Goal: Contribute content: Add original content to the website for others to see

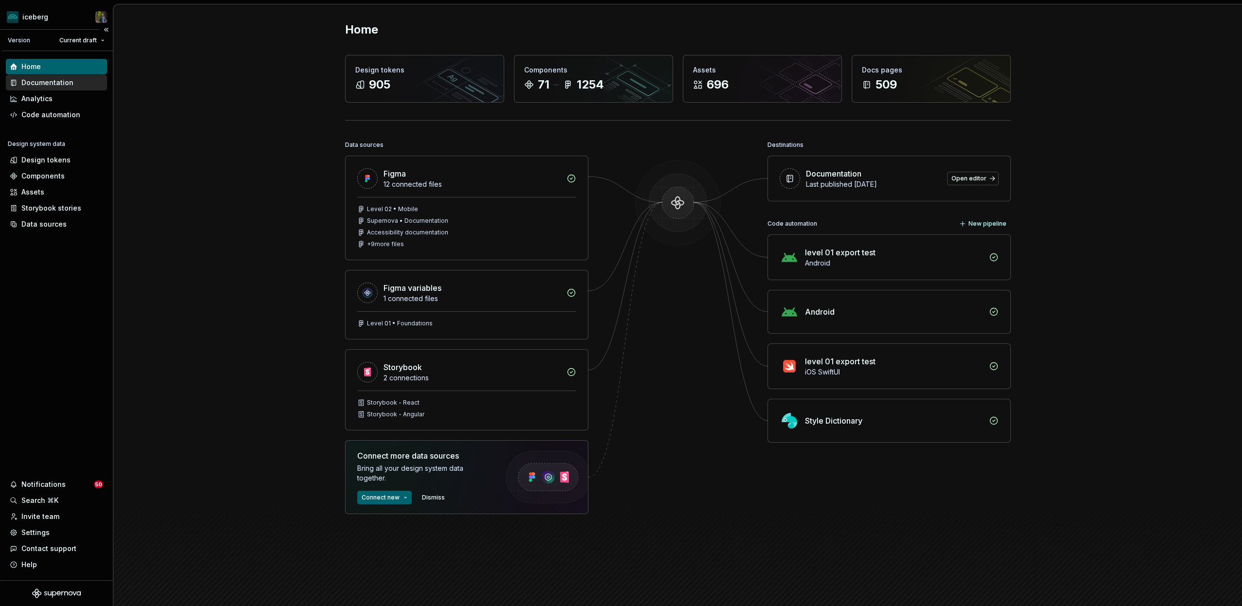
click at [49, 82] on div "Documentation" at bounding box center [47, 83] width 52 height 10
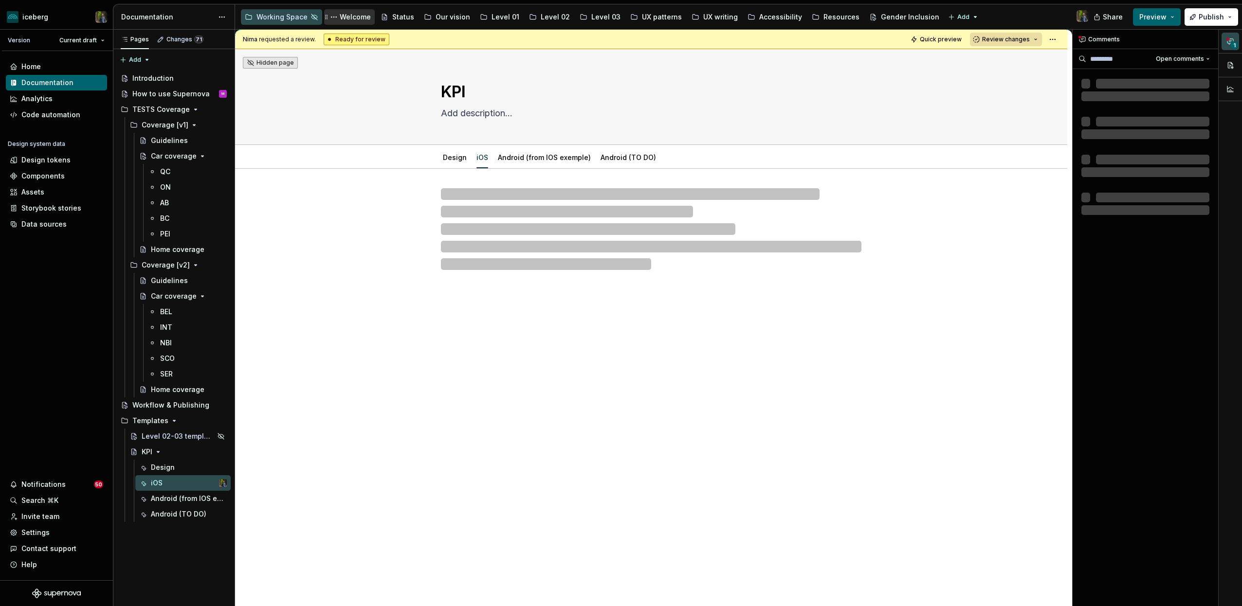
click at [345, 12] on div "Welcome" at bounding box center [349, 17] width 43 height 12
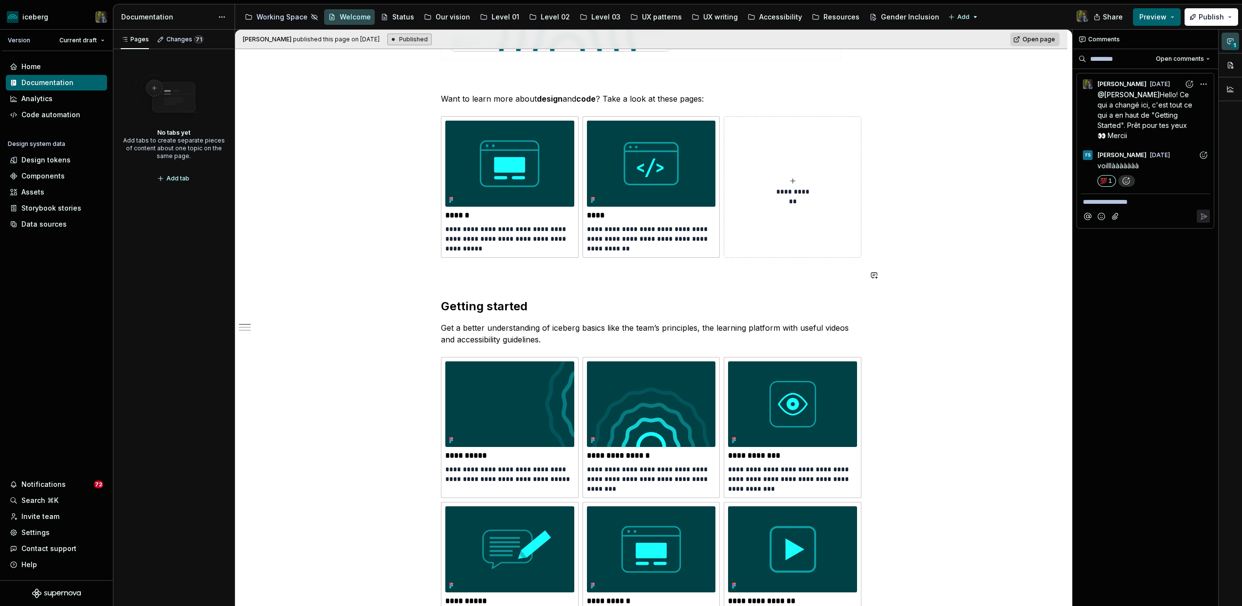
scroll to position [278, 0]
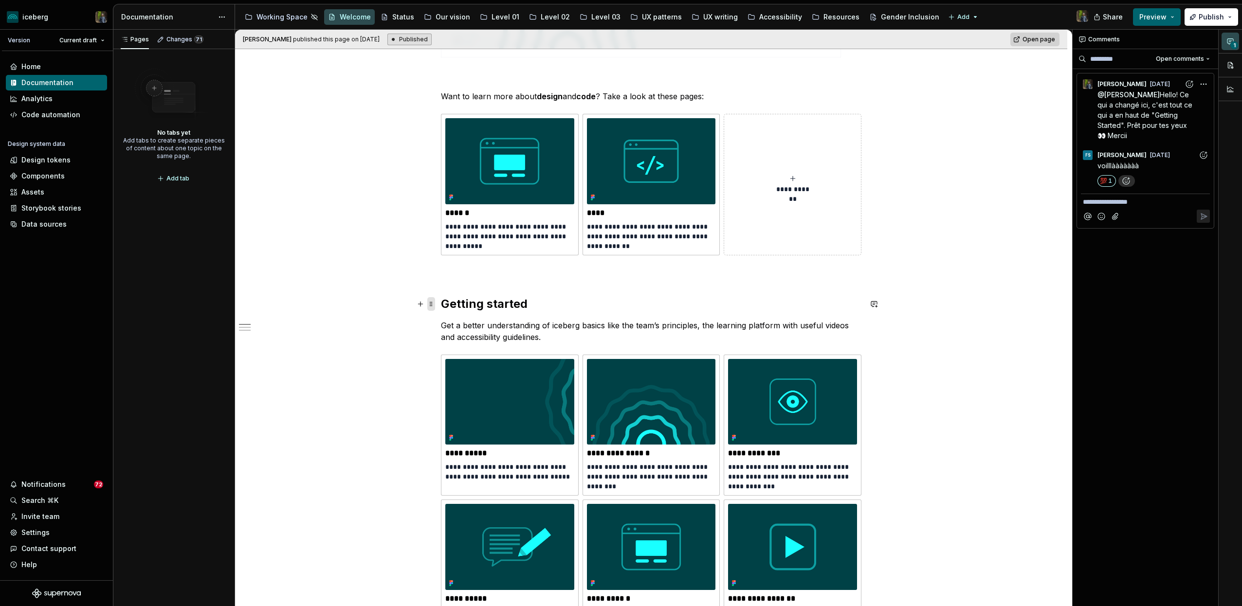
type textarea "*"
click at [434, 302] on span at bounding box center [431, 304] width 8 height 14
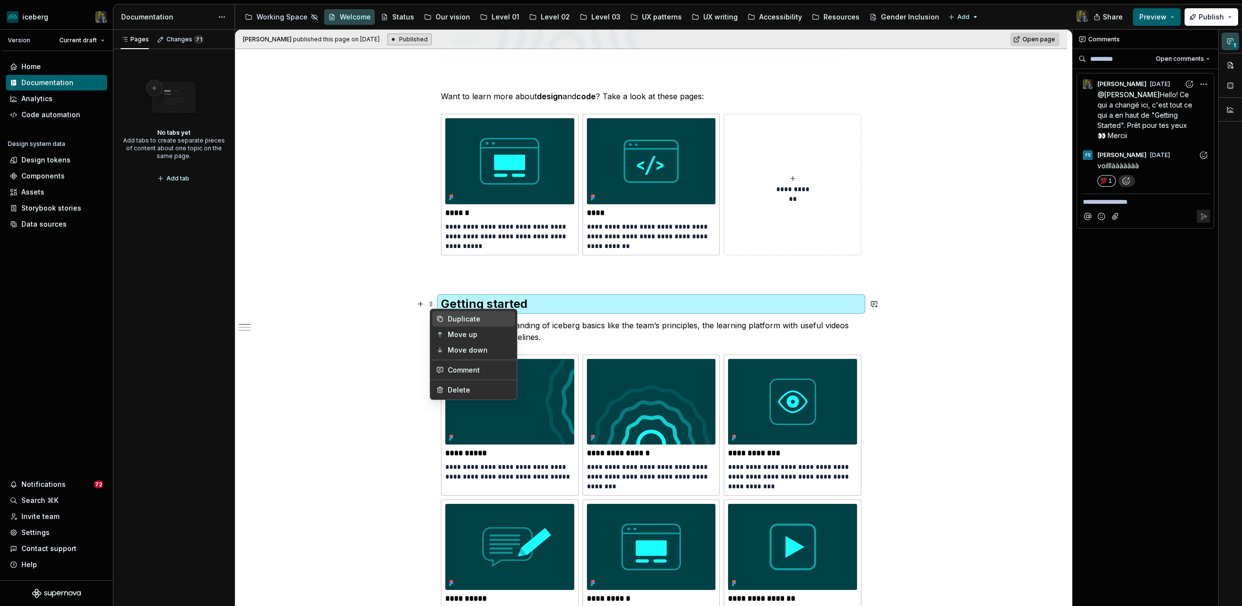
click at [451, 316] on div "Duplicate" at bounding box center [479, 319] width 63 height 10
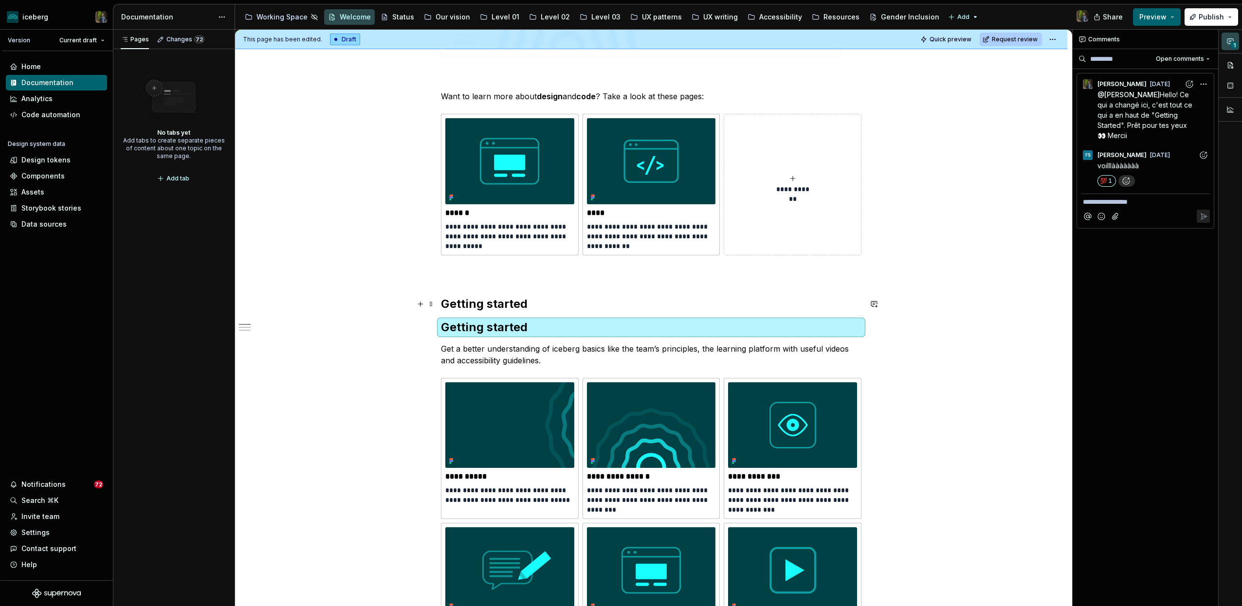
click at [458, 304] on h2 "Getting started" at bounding box center [651, 304] width 421 height 16
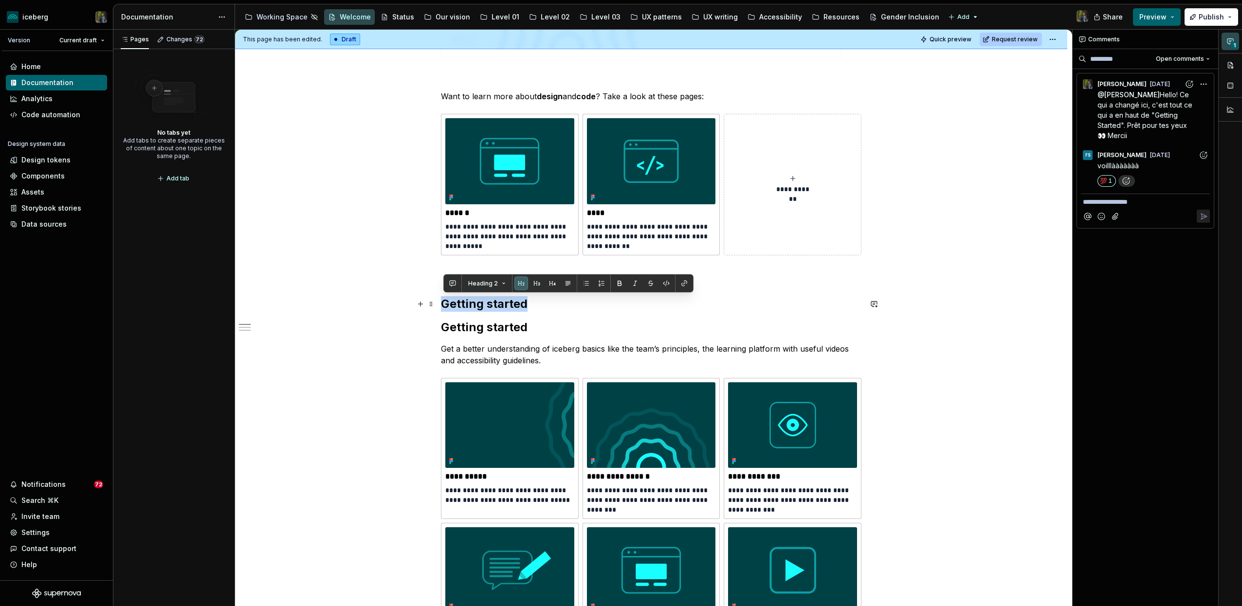
drag, startPoint x: 458, startPoint y: 304, endPoint x: 495, endPoint y: 304, distance: 37.0
click at [495, 304] on h2 "Getting started" at bounding box center [651, 304] width 421 height 16
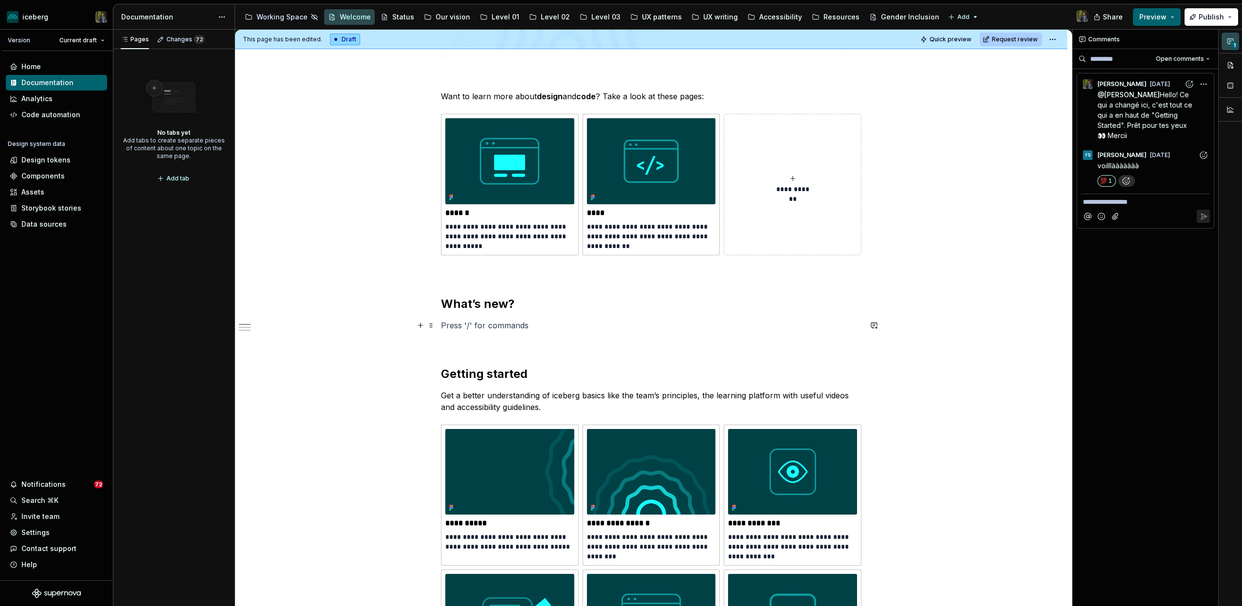
click at [469, 325] on p at bounding box center [651, 326] width 421 height 12
click at [531, 327] on p "This new innovative tool, integrated in our documentation platform," at bounding box center [651, 326] width 421 height 12
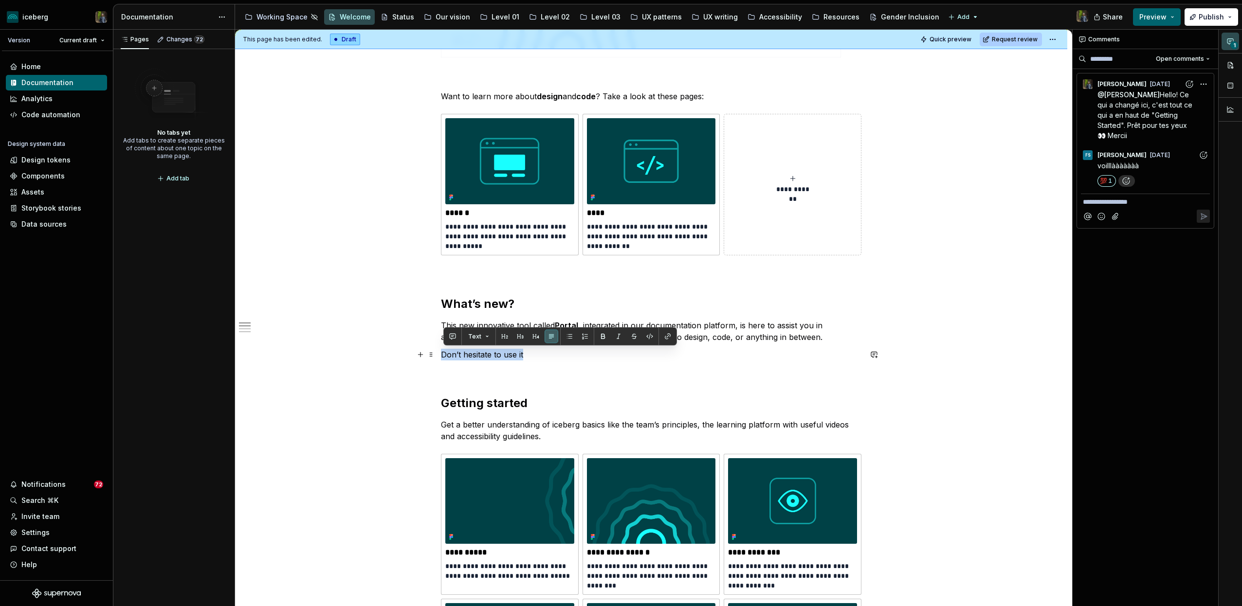
drag, startPoint x: 445, startPoint y: 352, endPoint x: 539, endPoint y: 352, distance: 93.9
click at [539, 352] on p "Don’t hesitate to use it" at bounding box center [651, 355] width 421 height 12
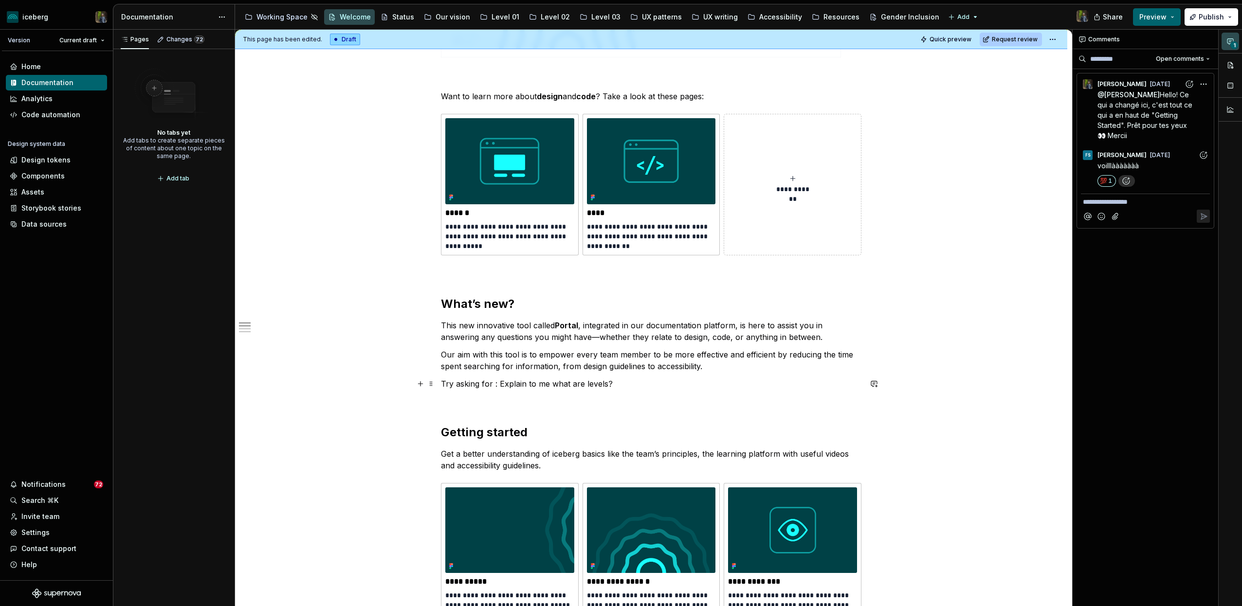
click at [607, 384] on p "Try asking for : Explain to me what are levels?" at bounding box center [651, 384] width 421 height 12
click at [620, 385] on p "Try asking for : Explain to me what are levels from iceberg?" at bounding box center [651, 384] width 421 height 12
drag, startPoint x: 620, startPoint y: 385, endPoint x: 637, endPoint y: 385, distance: 17.5
click at [637, 385] on p "Try asking for : Explain to me what are levels from iceberg?" at bounding box center [651, 384] width 421 height 12
click at [663, 385] on p "Try asking for : Explain to me what are levels from iceberg?" at bounding box center [651, 384] width 421 height 12
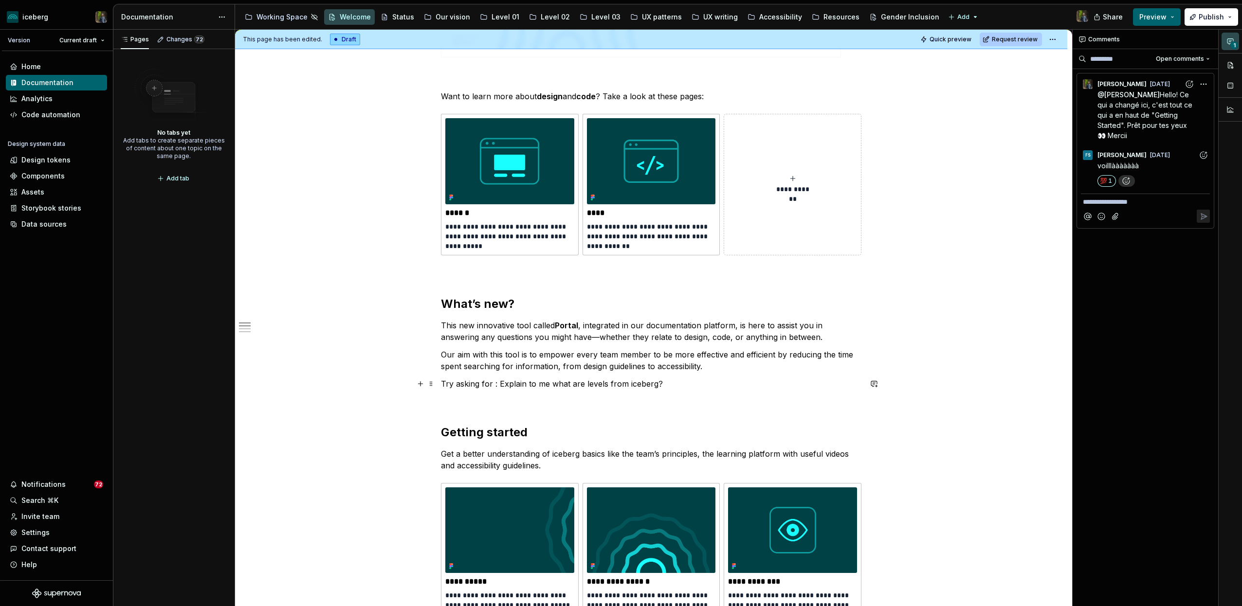
click at [684, 384] on p "Try asking for : Explain to me what are levels from iceberg?" at bounding box center [651, 384] width 421 height 12
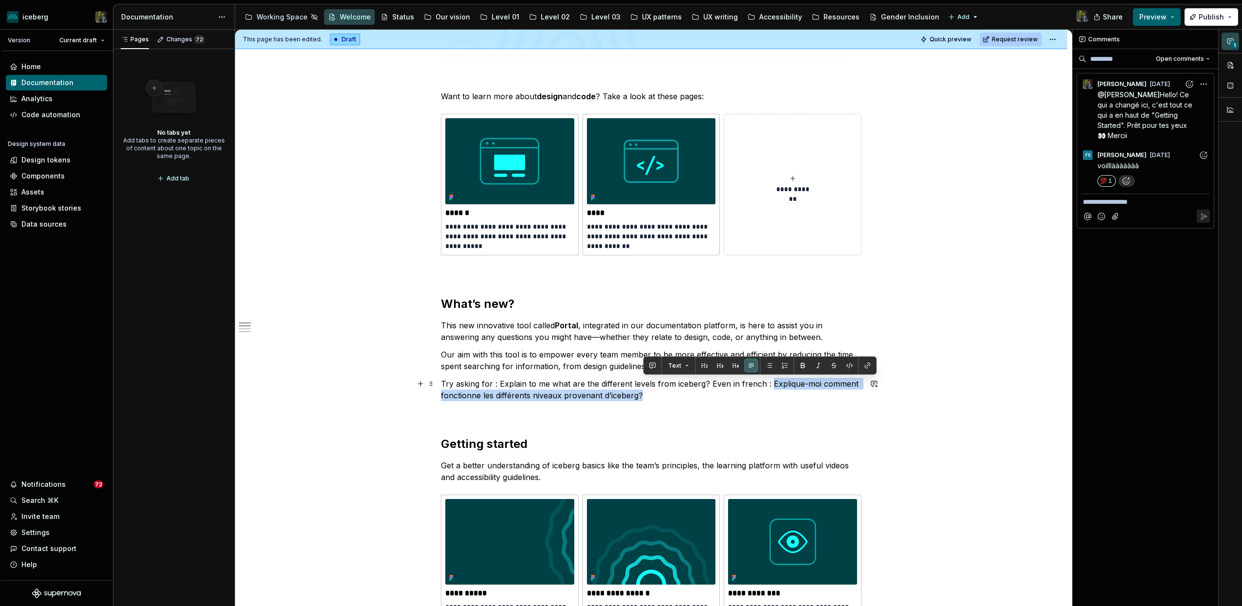
drag, startPoint x: 645, startPoint y: 394, endPoint x: 770, endPoint y: 386, distance: 124.9
click at [770, 386] on p "Try asking for : Explain to me what are the different levels from iceberg? Even…" at bounding box center [651, 389] width 421 height 23
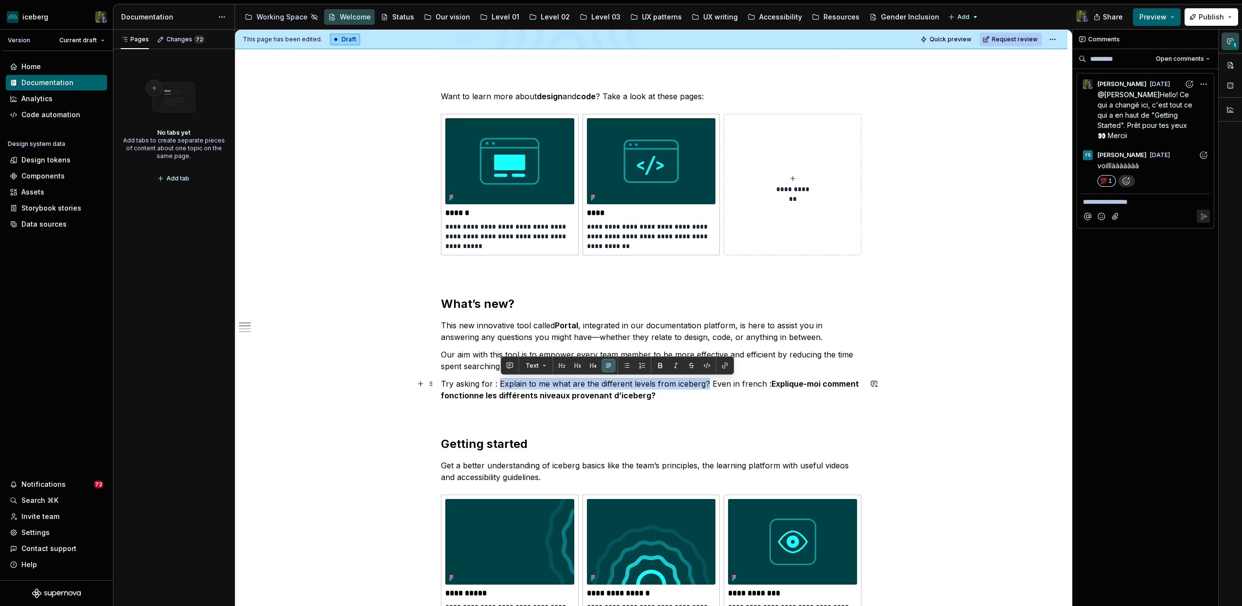
drag, startPoint x: 708, startPoint y: 384, endPoint x: 500, endPoint y: 384, distance: 207.8
click at [500, 384] on p "Try asking for : Explain to me what are the different levels from iceberg? Even…" at bounding box center [651, 389] width 421 height 23
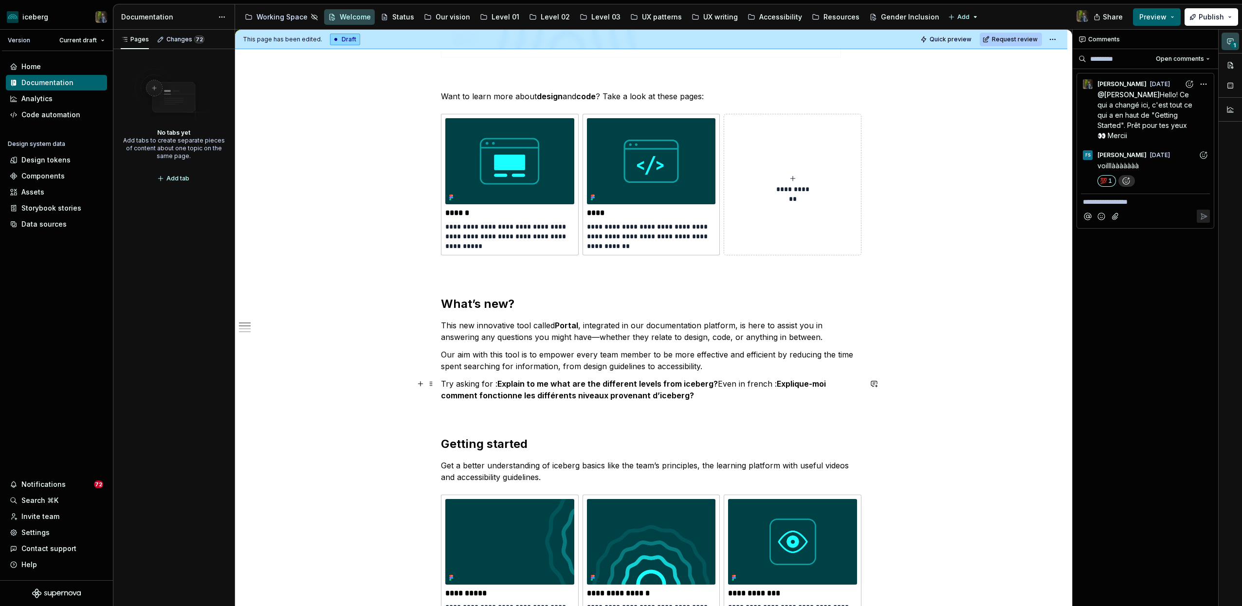
click at [685, 395] on p "Try asking for : Explain to me what are the different levels from iceberg? Even…" at bounding box center [651, 389] width 421 height 23
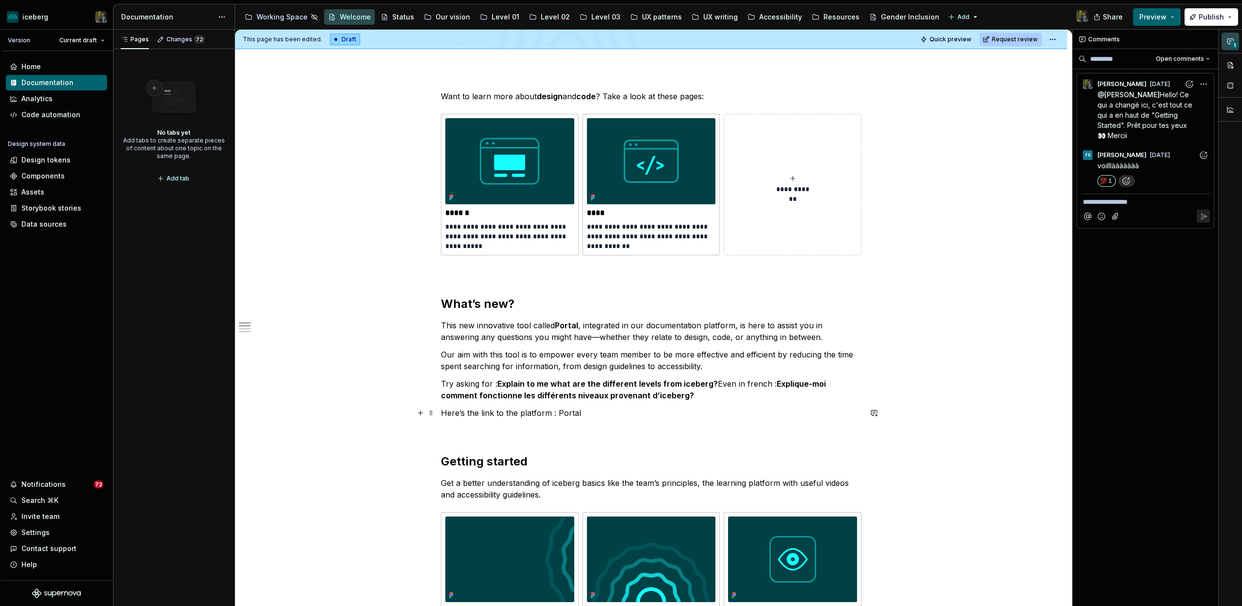
click at [571, 410] on p "Here’s the link to the platform : Portal" at bounding box center [651, 413] width 421 height 12
click at [763, 394] on button "button" at bounding box center [764, 395] width 14 height 14
type textarea "*"
click at [778, 395] on button "button" at bounding box center [784, 396] width 14 height 14
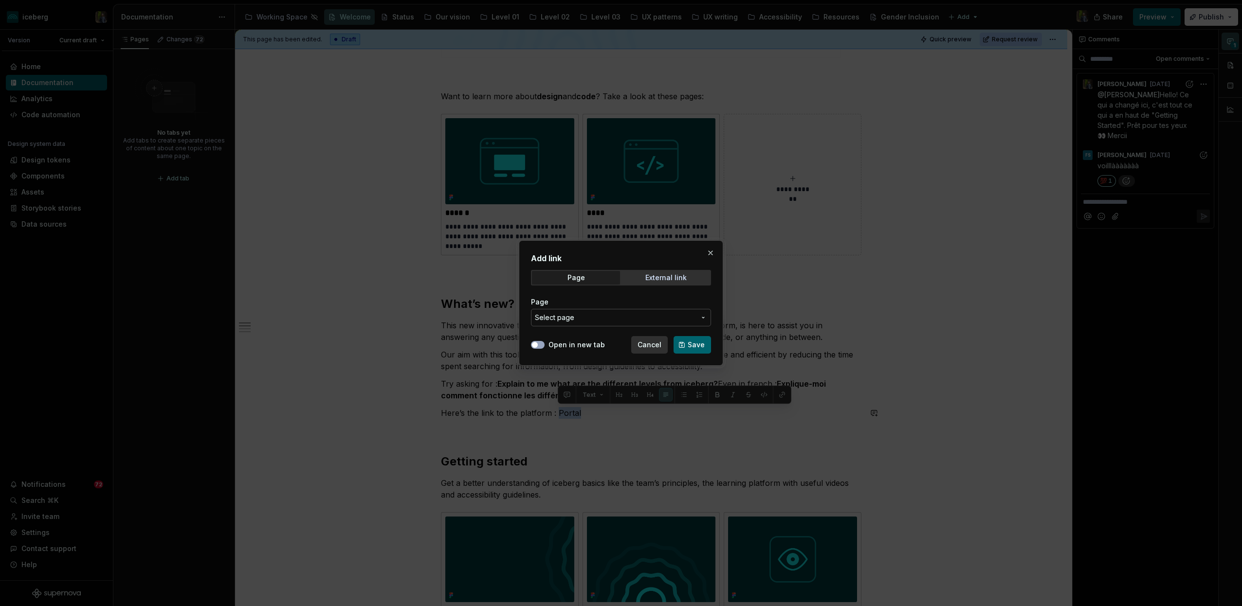
click at [657, 276] on div "External link" at bounding box center [665, 278] width 41 height 8
click at [535, 346] on span "button" at bounding box center [535, 345] width 6 height 6
click at [566, 316] on input "URL" at bounding box center [621, 318] width 180 height 18
type input "[DOMAIN_NAME]"
click at [699, 347] on span "Save" at bounding box center [696, 345] width 17 height 10
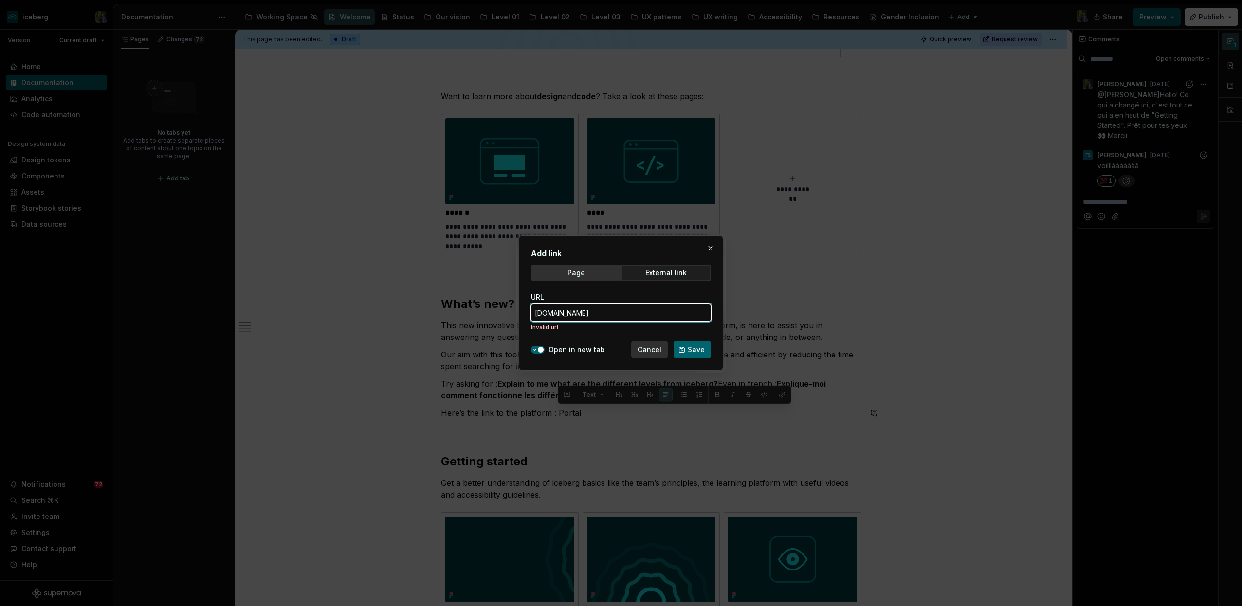
type textarea "*"
paste input "[URL][DOMAIN_NAME]"
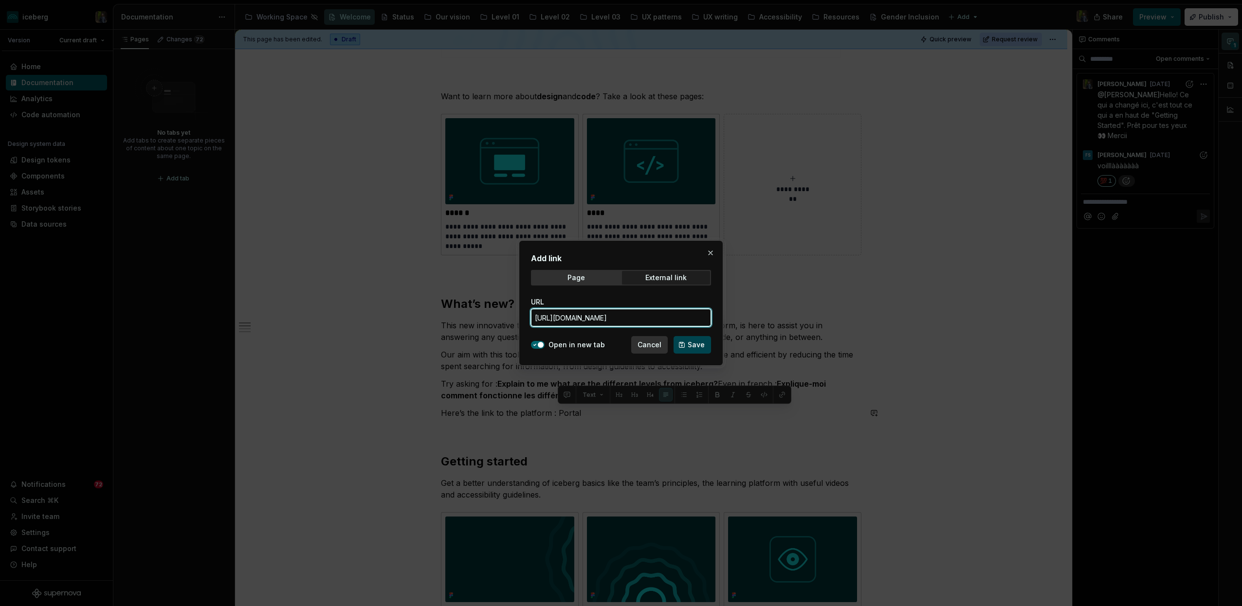
type input "[URL][DOMAIN_NAME]"
click at [693, 344] on span "Save" at bounding box center [696, 345] width 17 height 10
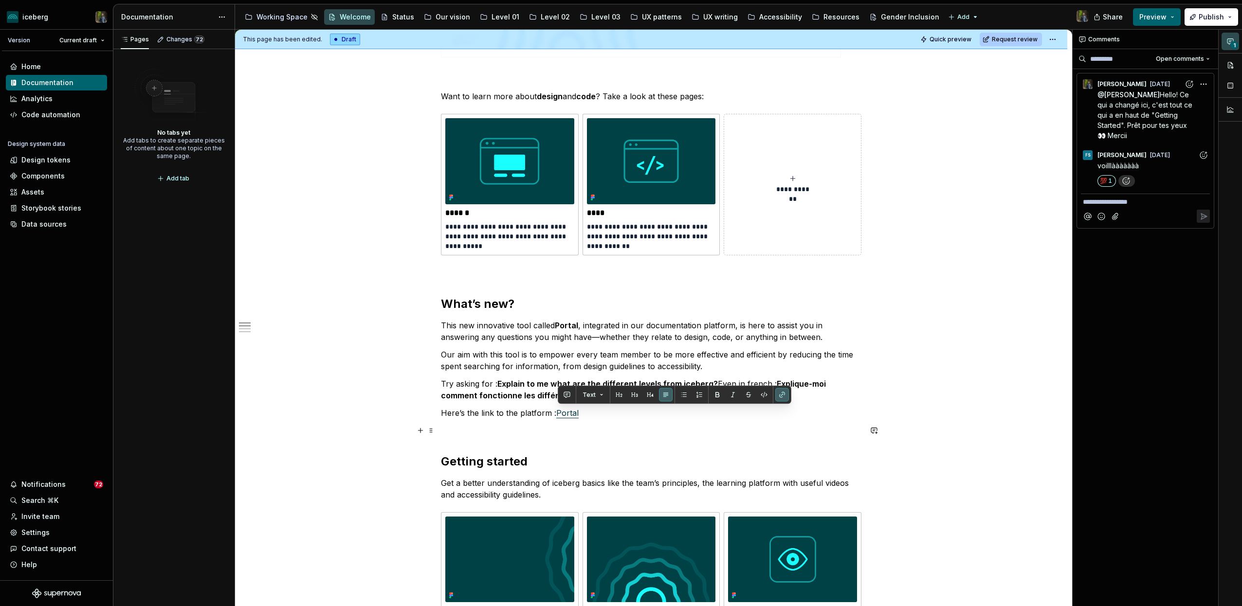
click at [539, 387] on strong "Explain to me what are the different levels from iceberg?" at bounding box center [607, 384] width 220 height 10
click at [487, 270] on p at bounding box center [651, 273] width 421 height 12
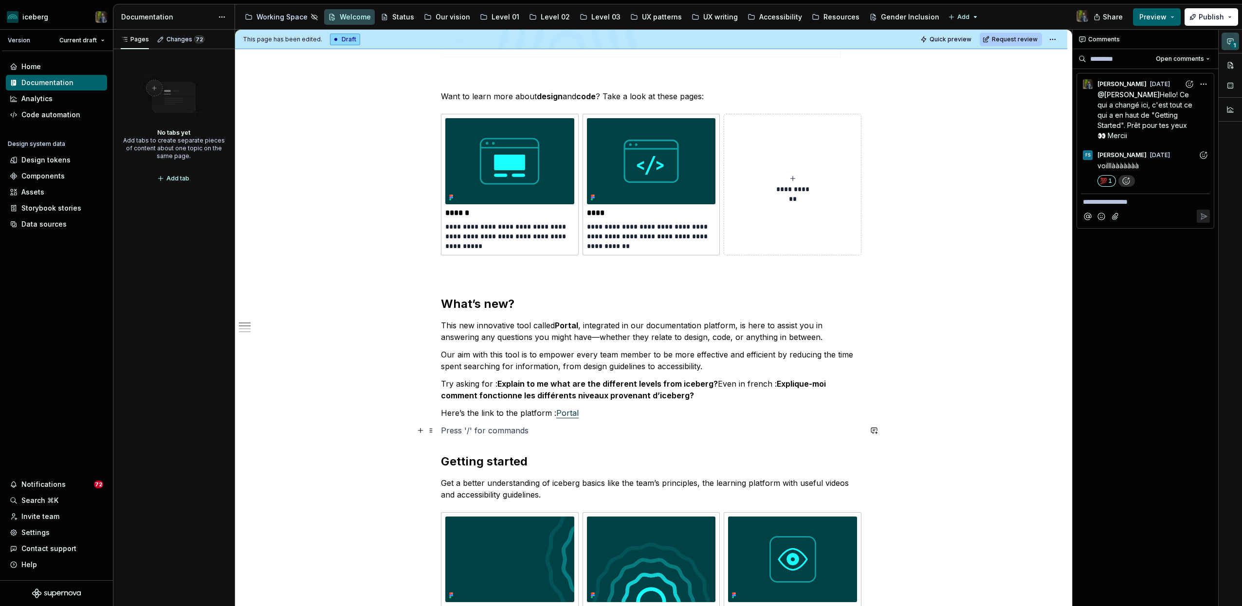
click at [469, 429] on p at bounding box center [651, 431] width 421 height 12
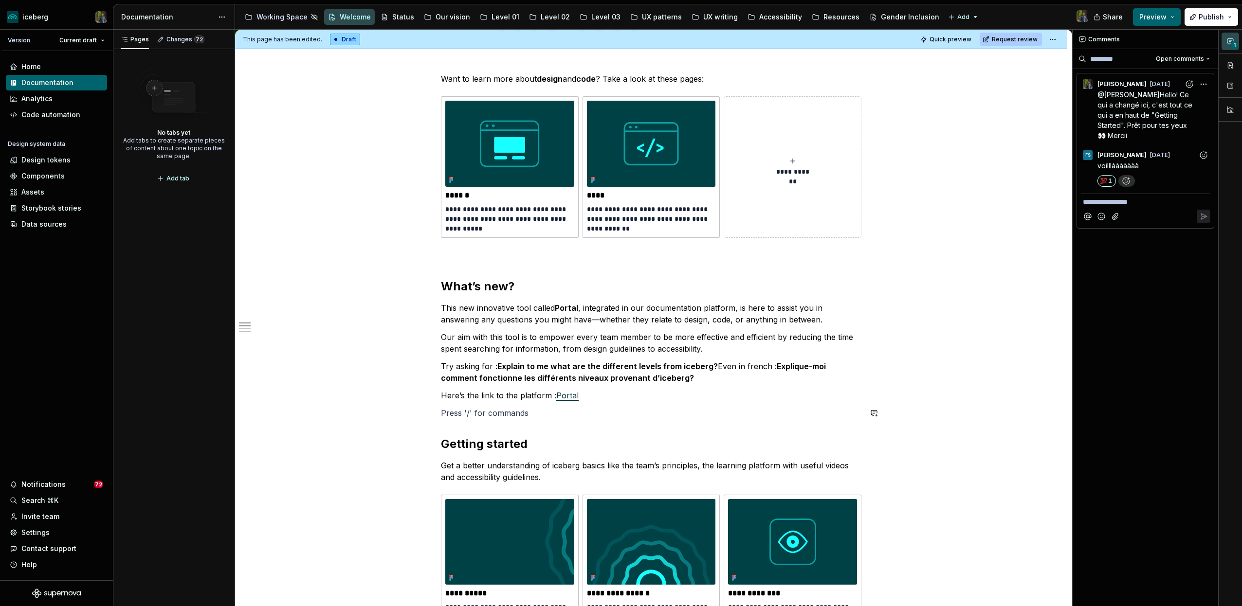
scroll to position [298, 0]
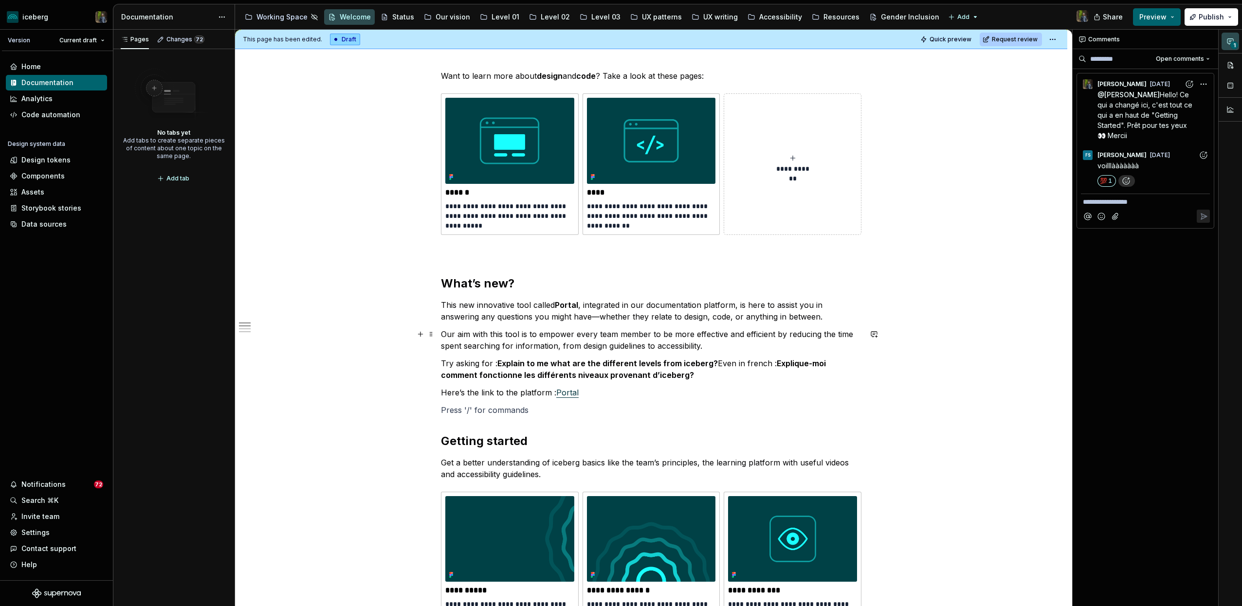
click at [575, 339] on p "Our aim with this tool is to empower every team member to be more effective and…" at bounding box center [651, 340] width 421 height 23
click at [717, 365] on p "Try asking for : Explain to me what are the different levels from iceberg? Even…" at bounding box center [651, 369] width 421 height 23
click at [698, 379] on p "Try asking for : Explain to me what are the different levels from iceberg? Try …" at bounding box center [651, 369] width 421 height 23
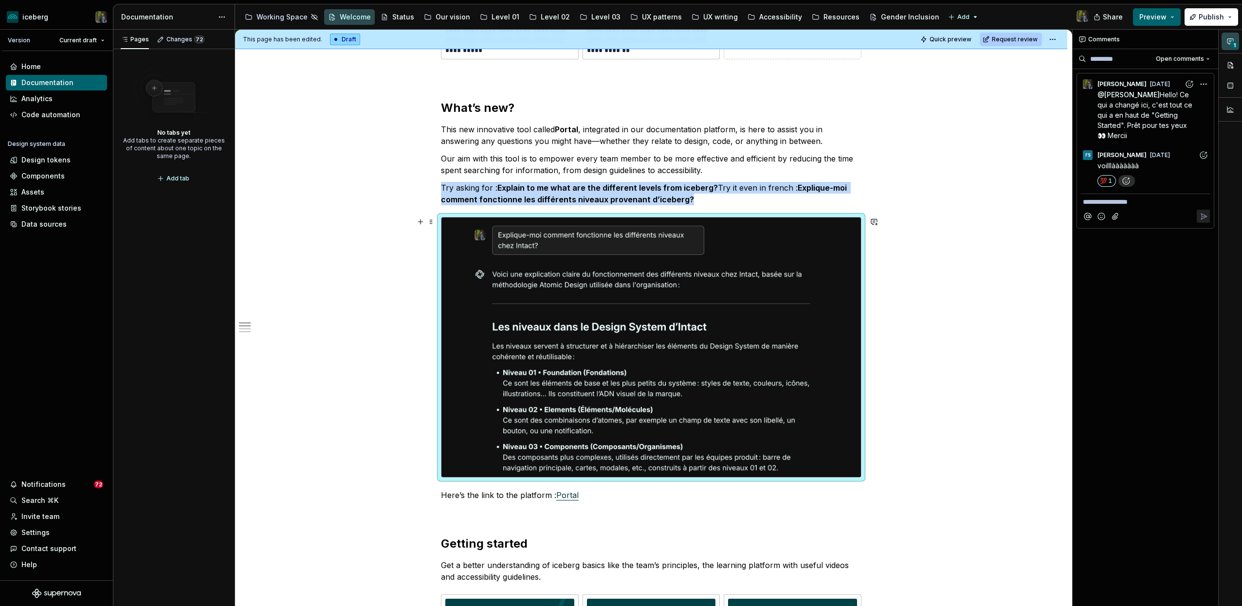
scroll to position [475, 0]
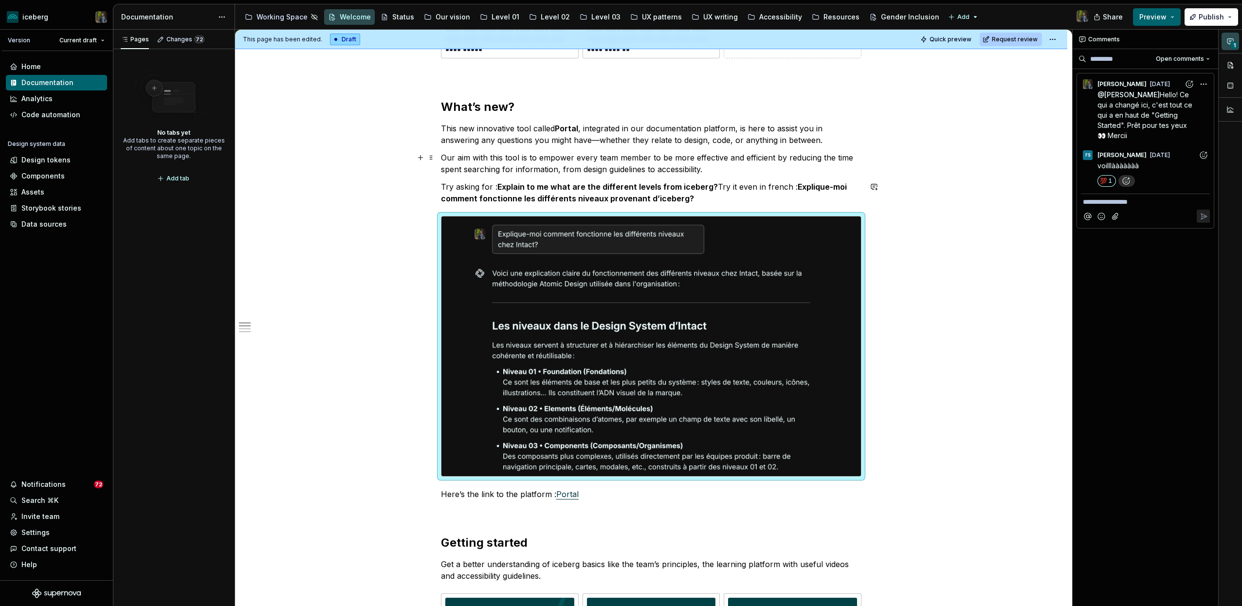
click at [502, 153] on p "Our aim with this tool is to empower every team member to be more effective and…" at bounding box center [651, 163] width 421 height 23
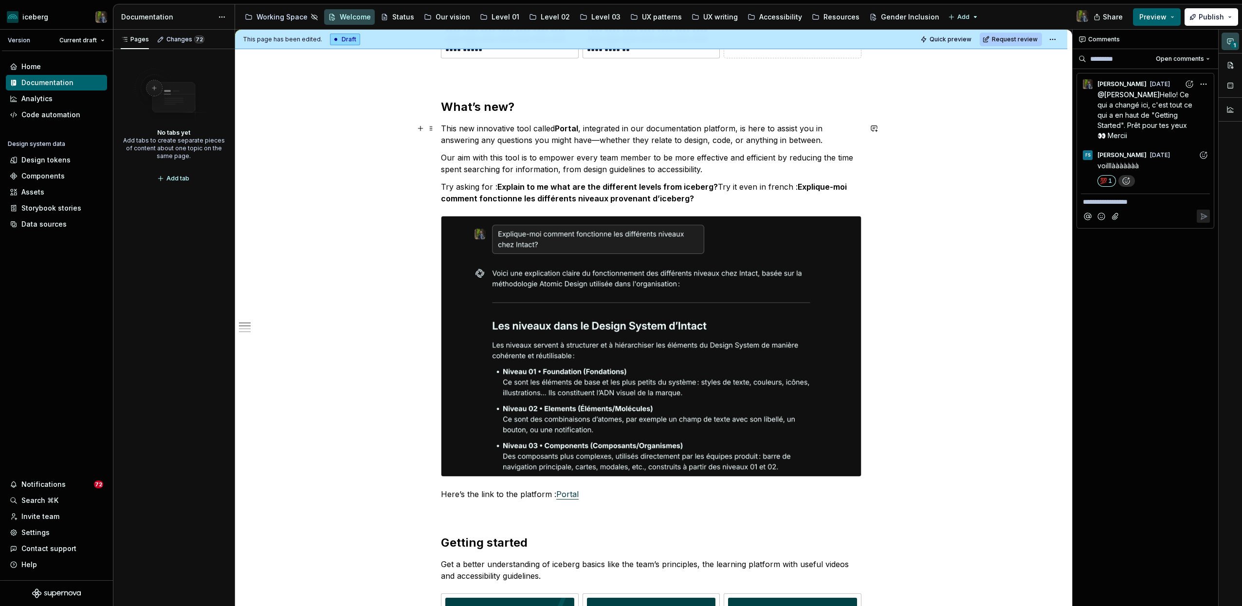
click at [518, 109] on h2 "What’s new?" at bounding box center [651, 107] width 421 height 16
click at [518, 142] on p "This new innovative tool called Portal , integrated in our documentation platfo…" at bounding box center [651, 134] width 421 height 23
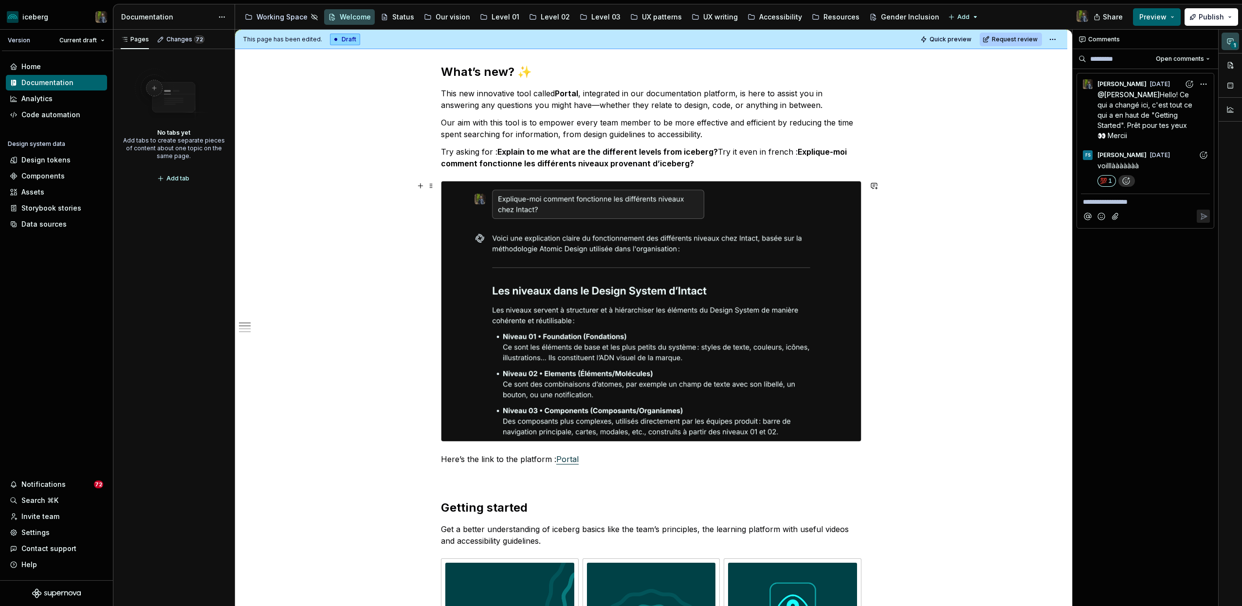
scroll to position [522, 0]
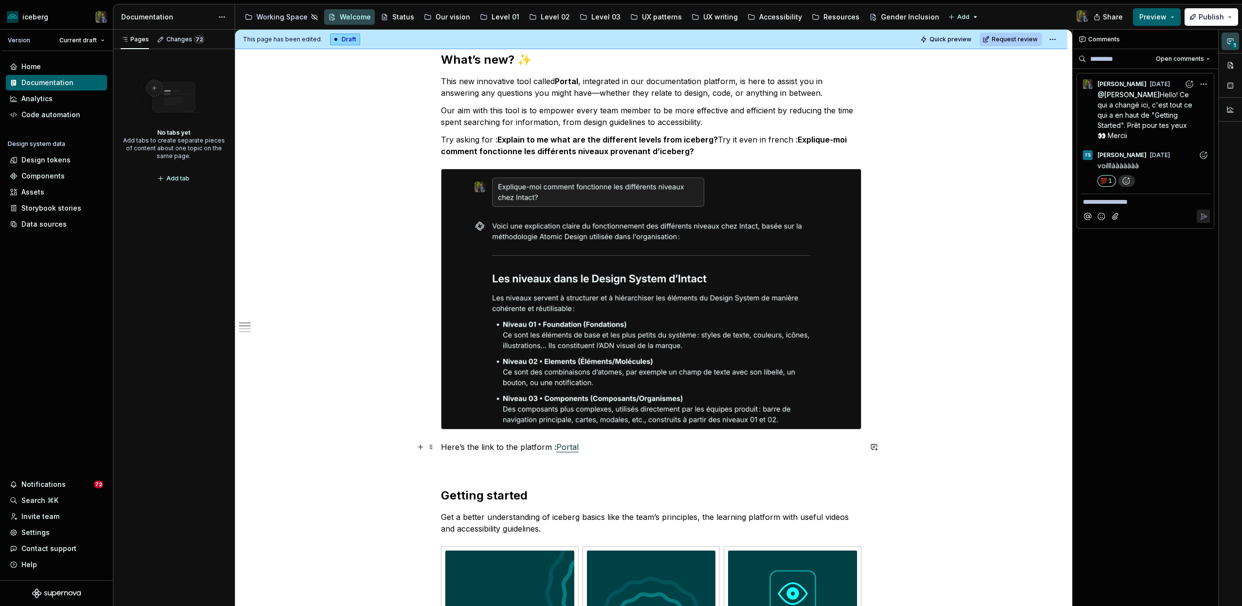
click at [593, 447] on p "Here’s the link to the platform : Portal" at bounding box center [651, 447] width 421 height 12
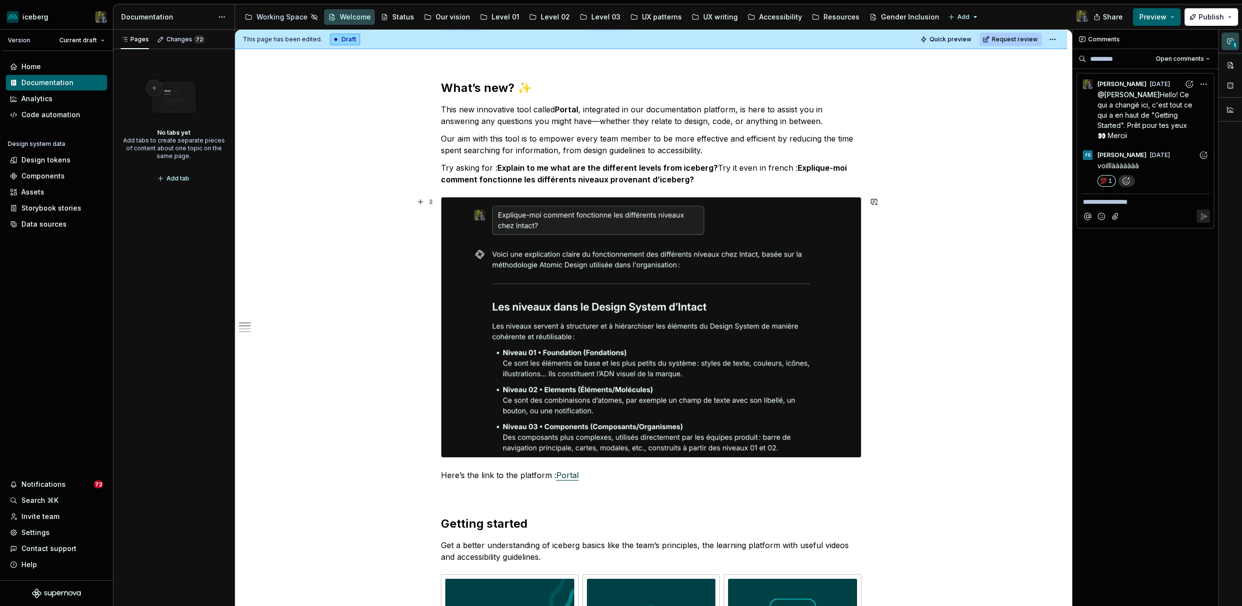
scroll to position [489, 0]
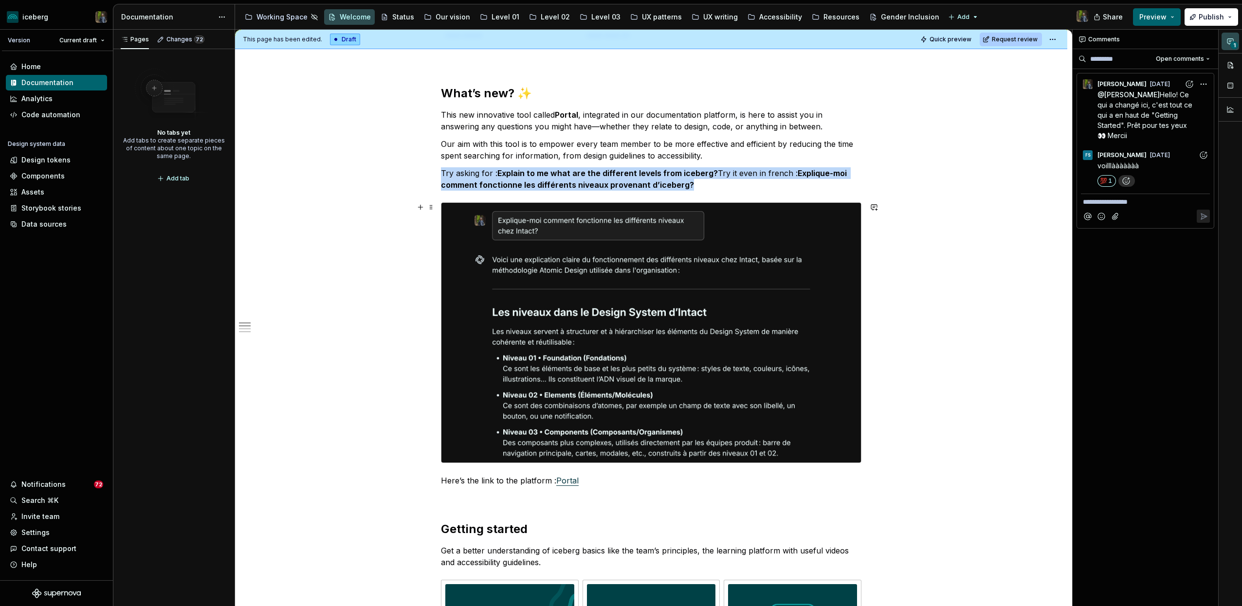
click at [605, 423] on img at bounding box center [651, 333] width 420 height 260
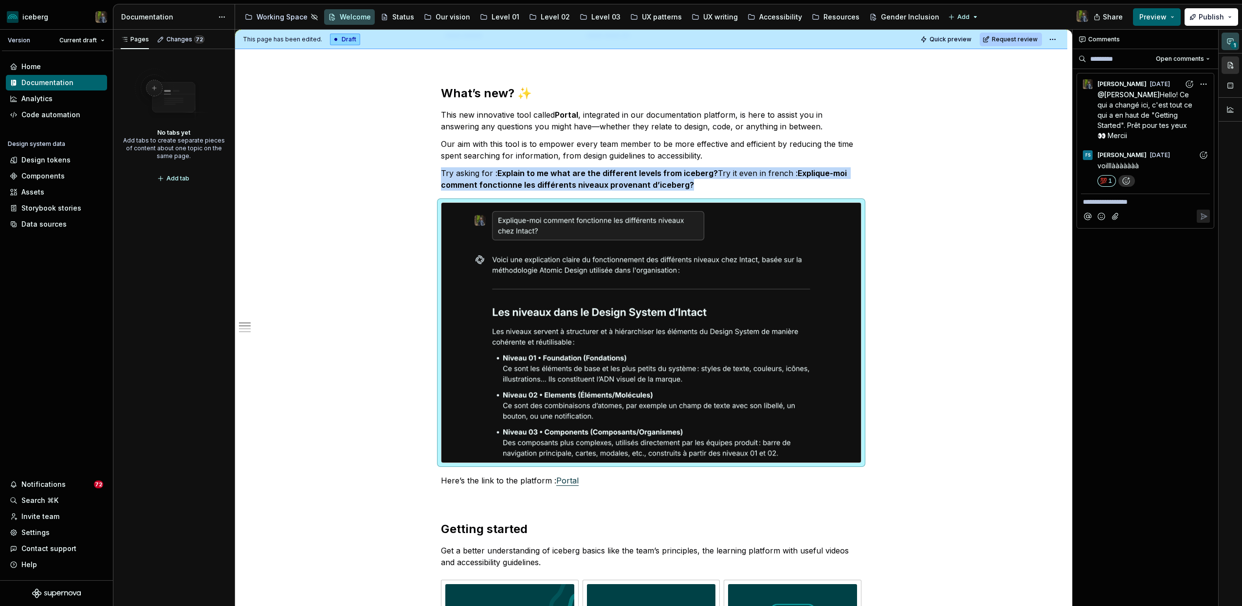
click at [1231, 58] on button "button" at bounding box center [1231, 65] width 18 height 18
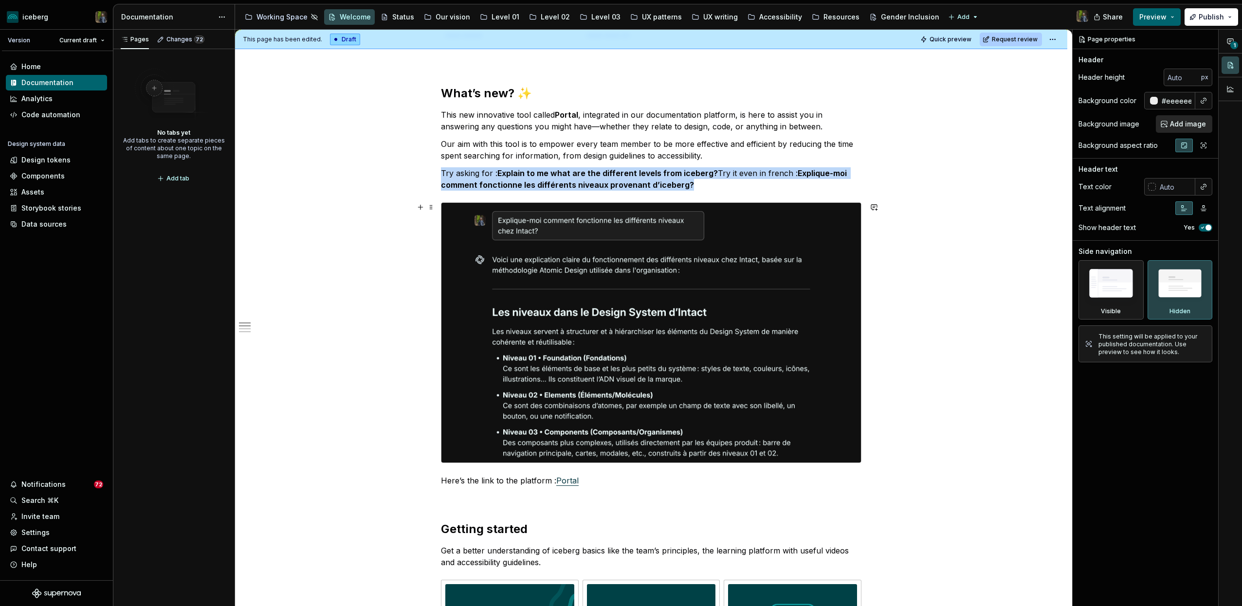
click at [789, 304] on img at bounding box center [651, 333] width 420 height 260
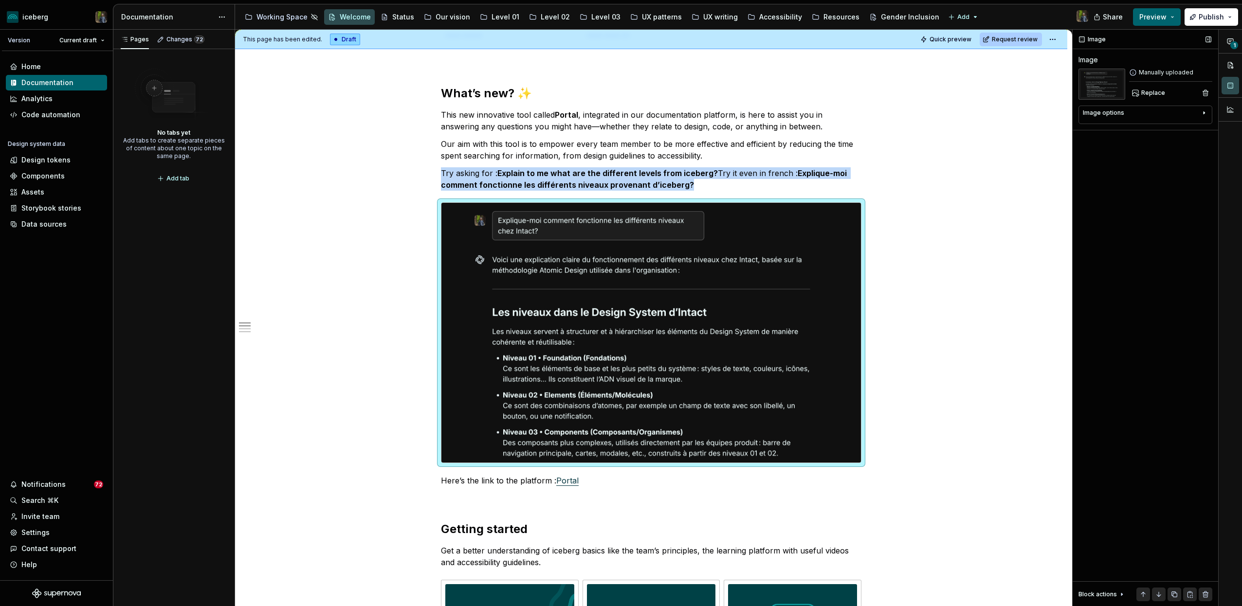
click at [1112, 113] on div "Image options" at bounding box center [1103, 113] width 41 height 8
type textarea "*"
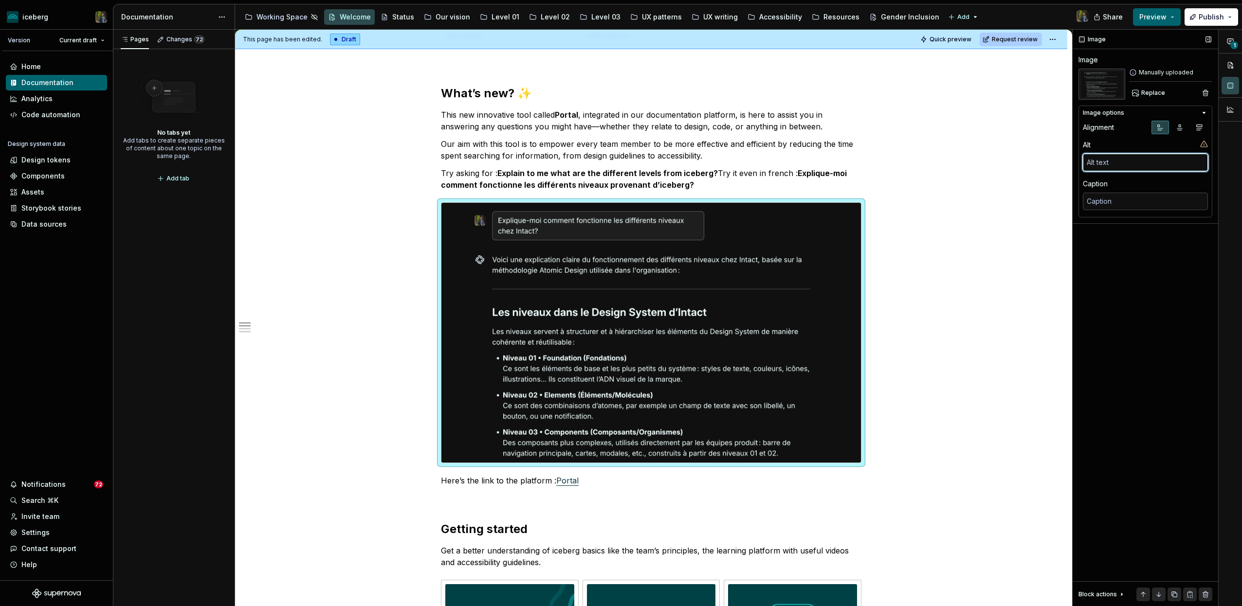
click at [1102, 165] on textarea at bounding box center [1145, 163] width 125 height 18
type textarea "I"
type textarea "*"
type textarea "Im"
type textarea "*"
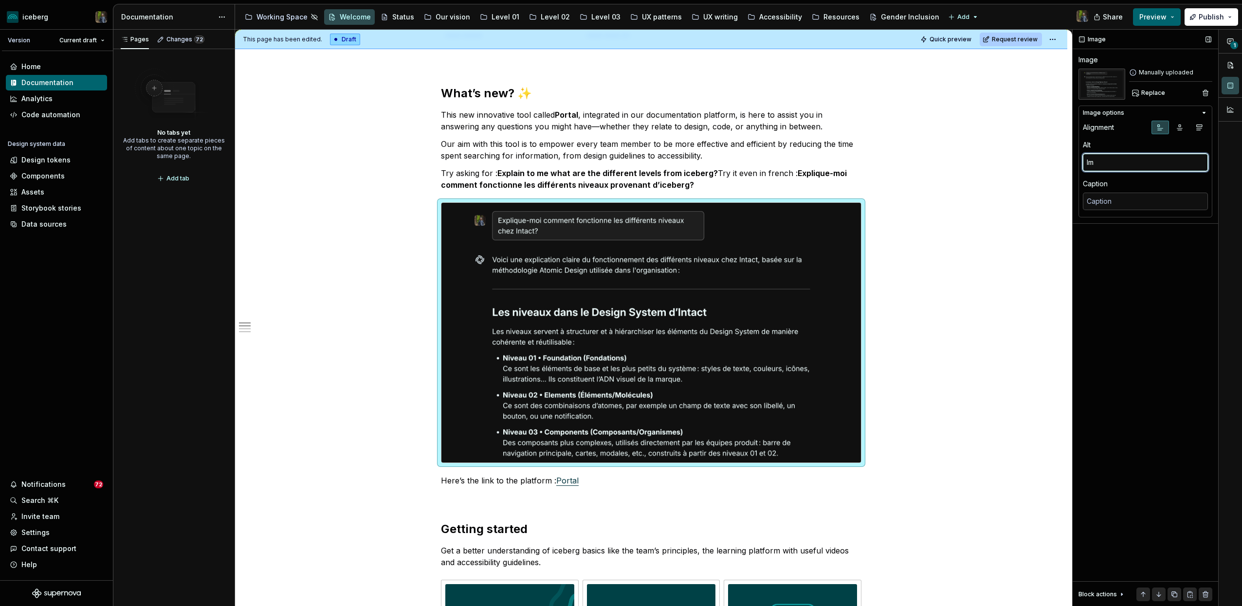
type textarea "Ima"
type textarea "*"
type textarea "Image"
type textarea "*"
type textarea "Image"
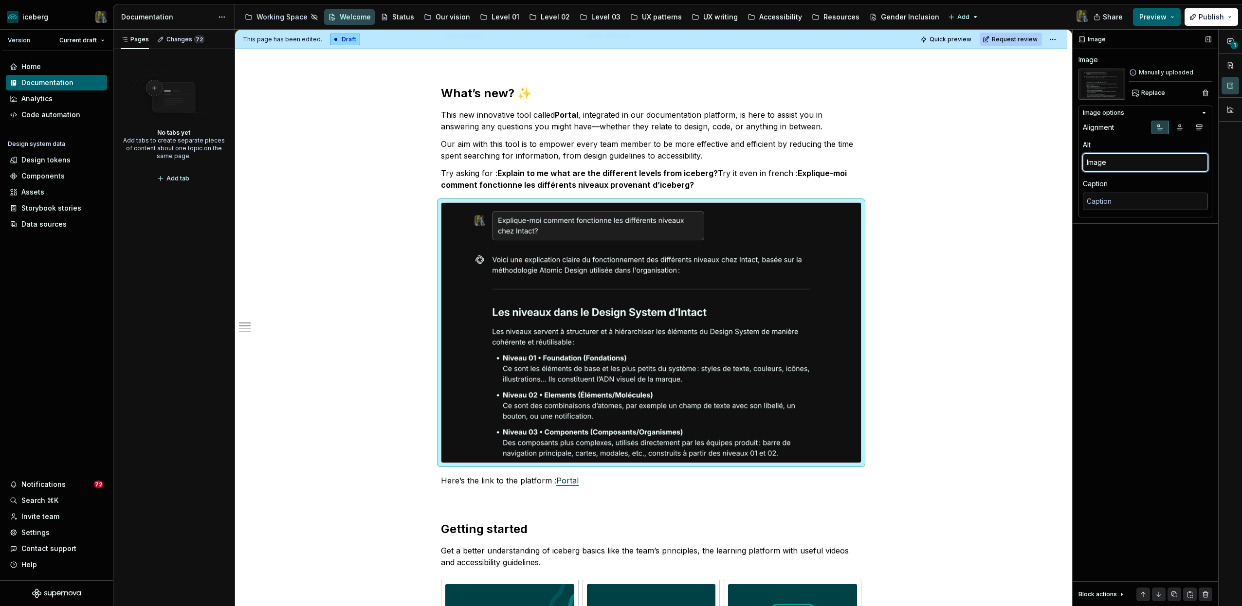
type textarea "*"
type textarea "Image p"
type textarea "*"
type textarea "Image pr"
type textarea "*"
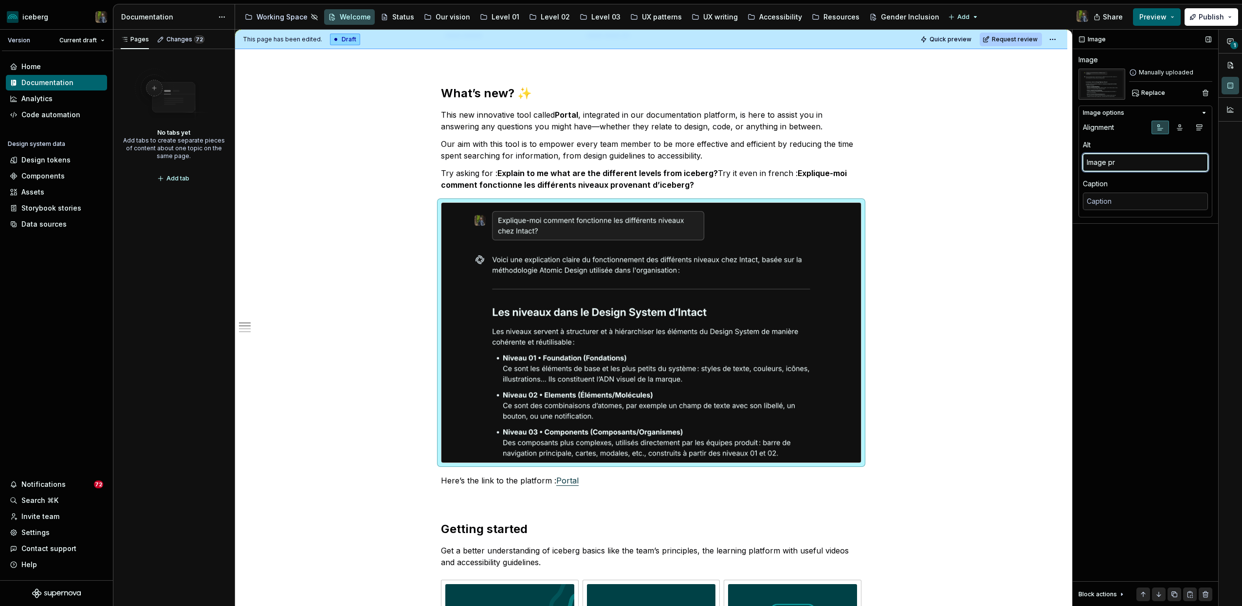
type textarea "Image pre"
type textarea "*"
type textarea "Image previ"
type textarea "*"
type textarea "Image previe"
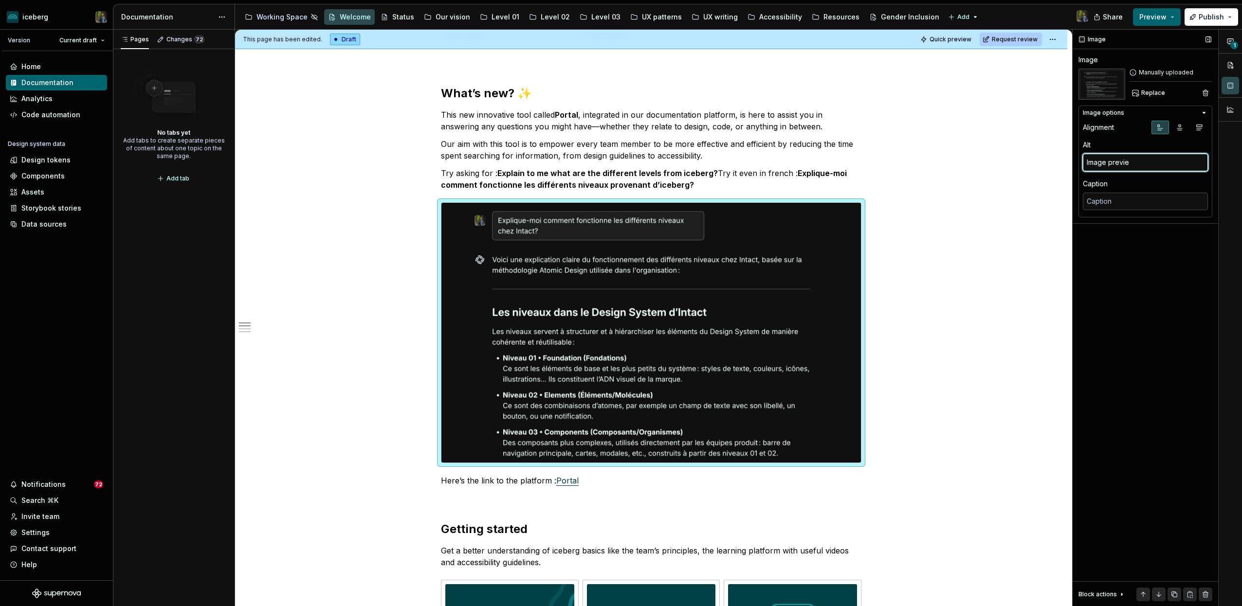
type textarea "*"
type textarea "Image preview"
type textarea "*"
type textarea "Image preview"
type textarea "*"
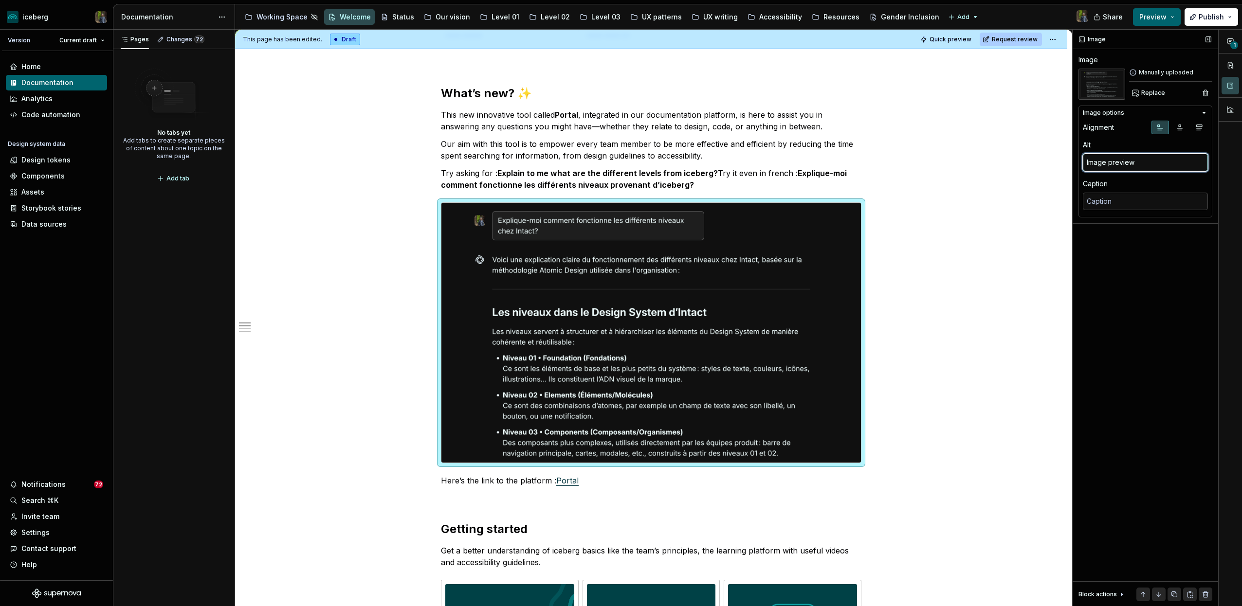
type textarea "Image preview o"
type textarea "*"
type textarea "Image preview of"
type textarea "*"
type textarea "Image preview of"
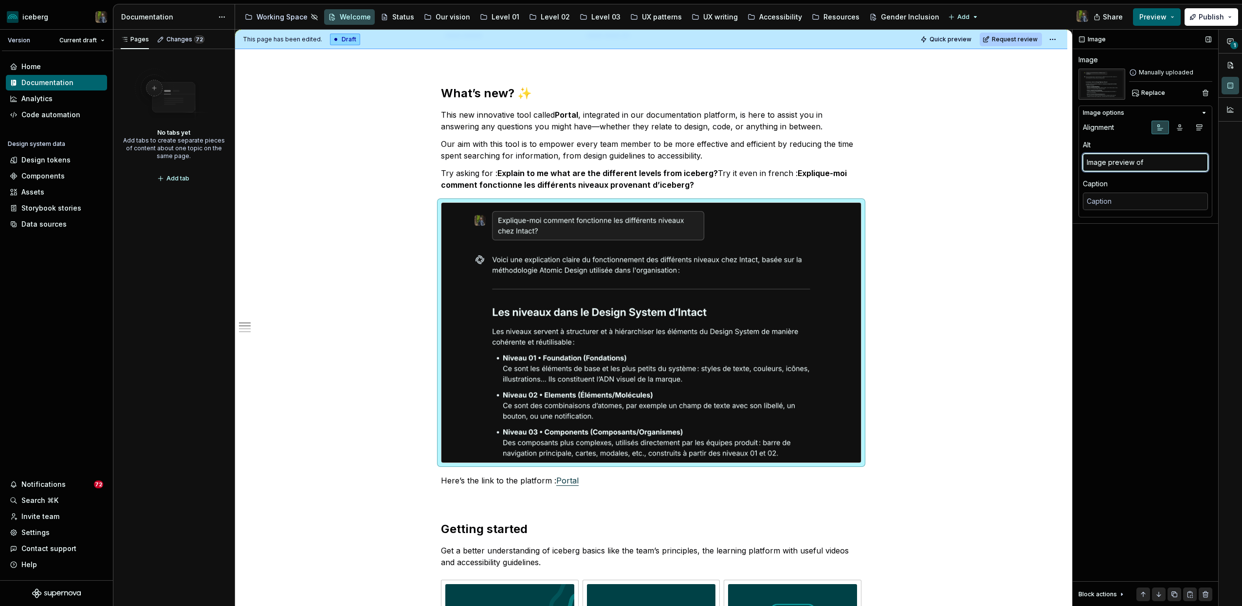
type textarea "*"
type textarea "Image preview of t"
type textarea "*"
type textarea "Image preview of th"
type textarea "*"
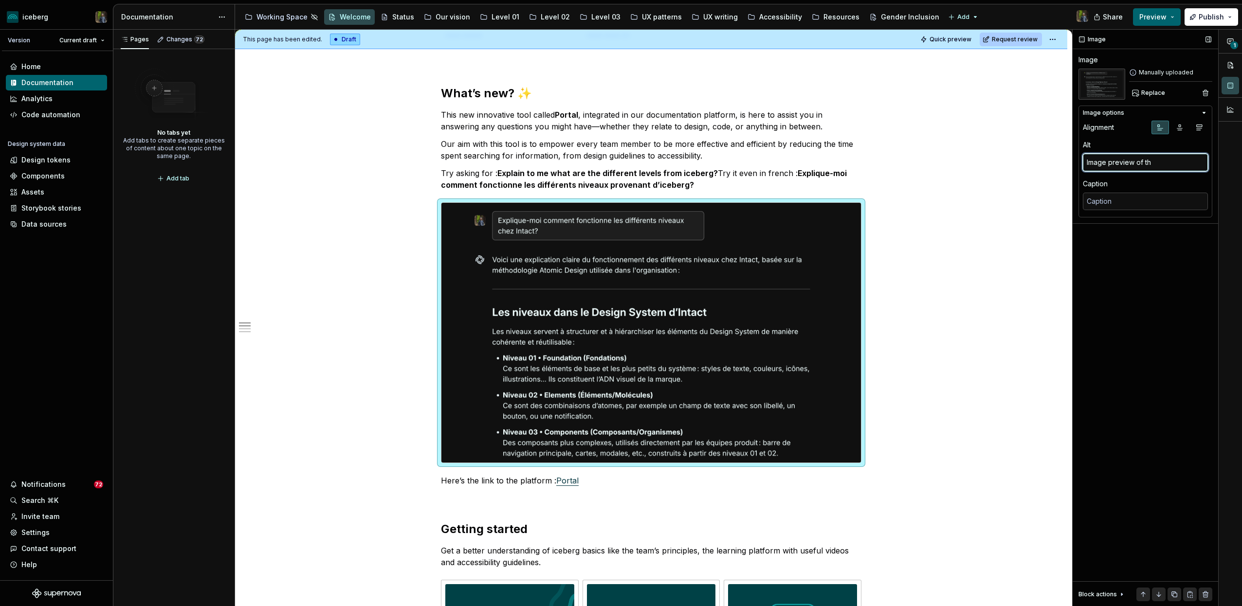
type textarea "Image preview of the"
type textarea "*"
type textarea "Image preview of the"
type textarea "*"
type textarea "Image preview of the P"
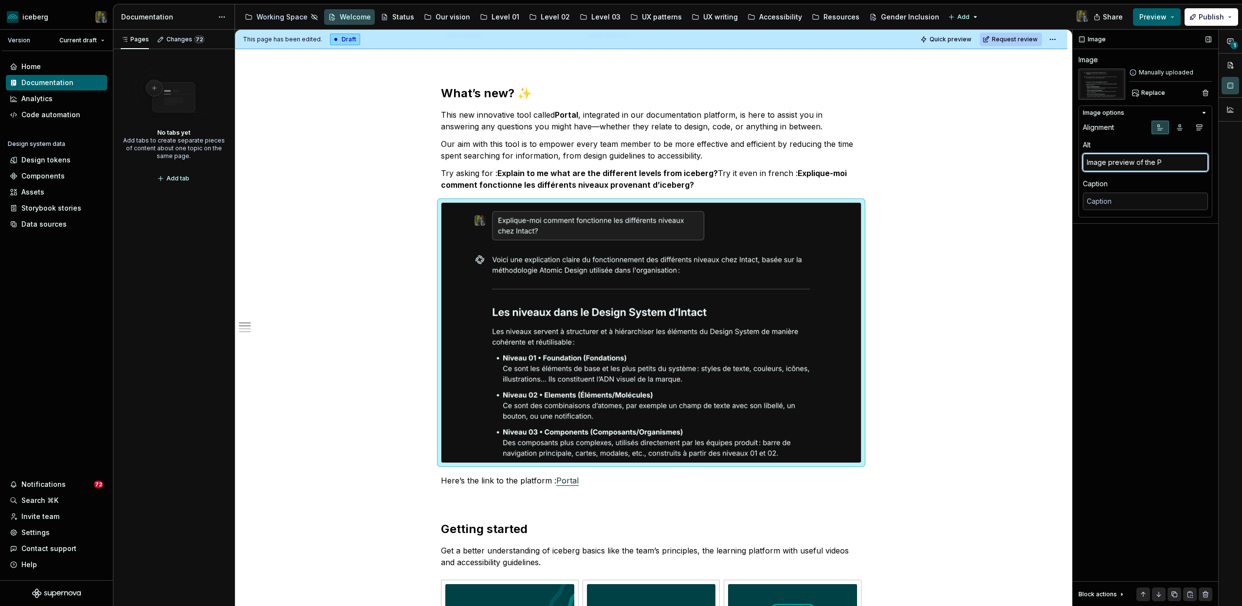
type textarea "*"
type textarea "Image preview of the Po"
type textarea "*"
type textarea "Image preview of the Por"
type textarea "*"
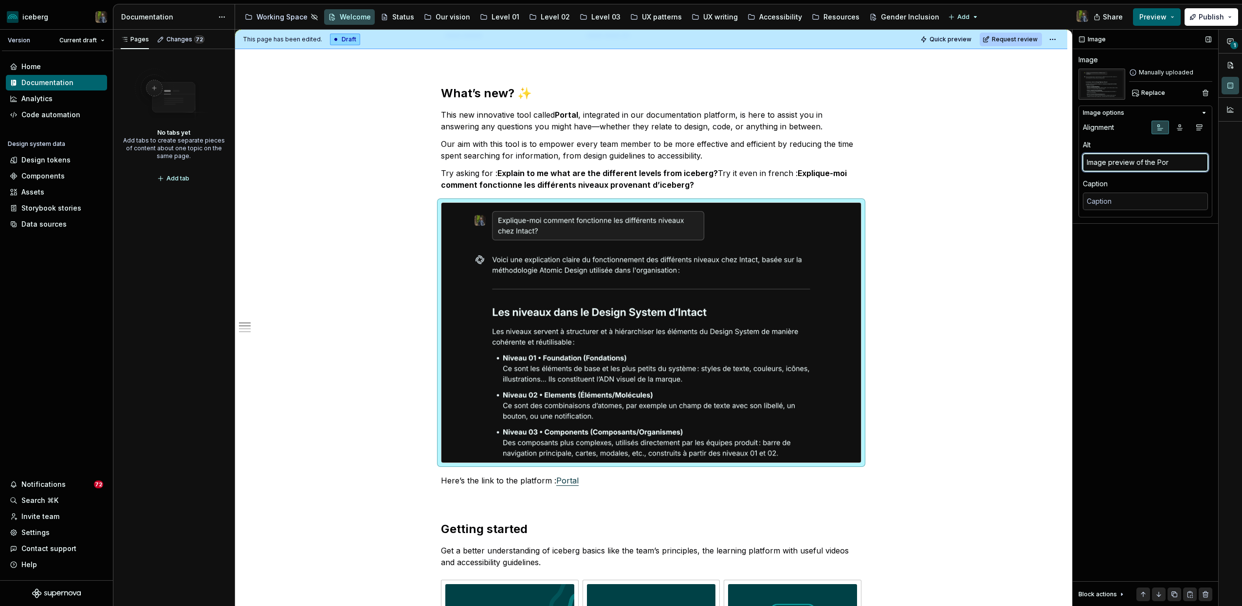
type textarea "Image preview of the Port"
type textarea "*"
type textarea "Image preview of the Porta"
type textarea "*"
type textarea "Image preview of the Portal"
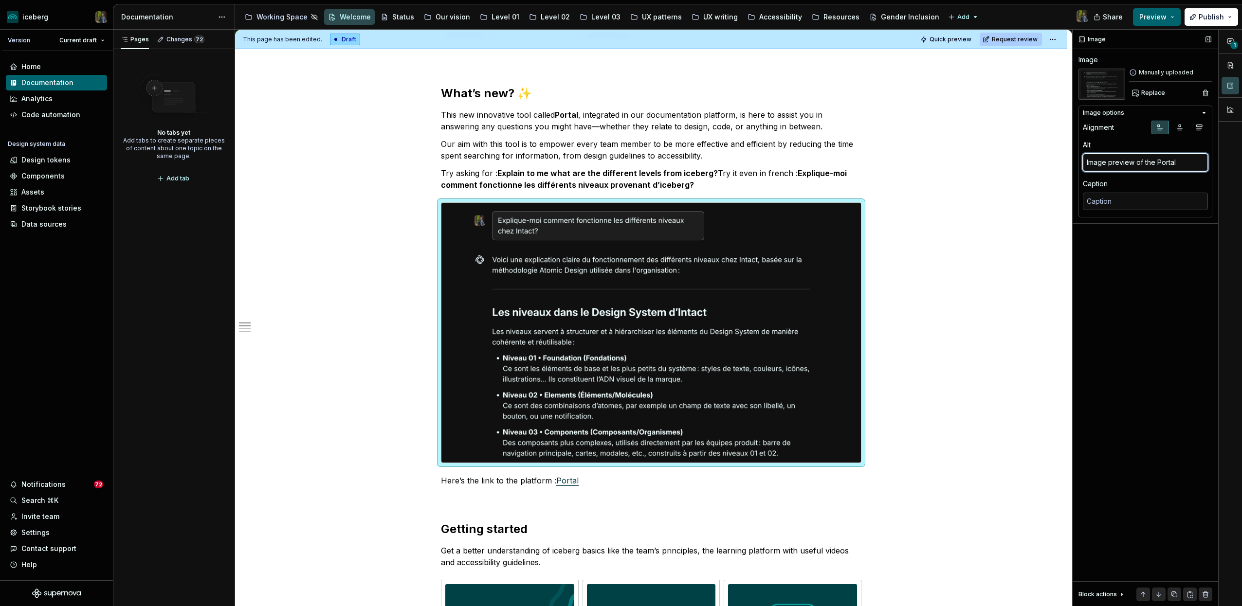
type textarea "*"
type textarea "Image preview of the Portal"
type textarea "*"
type textarea "Image preview of the Portal W"
type textarea "*"
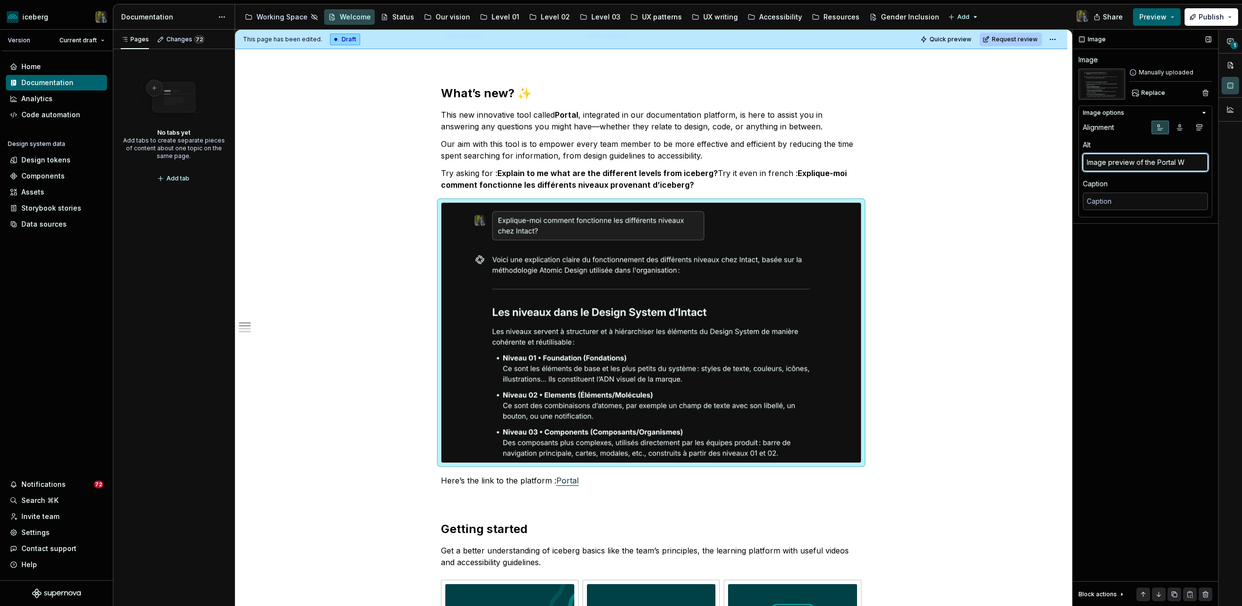
type textarea "Image preview of the Portal We"
type textarea "*"
type textarea "Image preview of the Portal Web"
type textarea "*"
type textarea "Image preview of the Portal Webs"
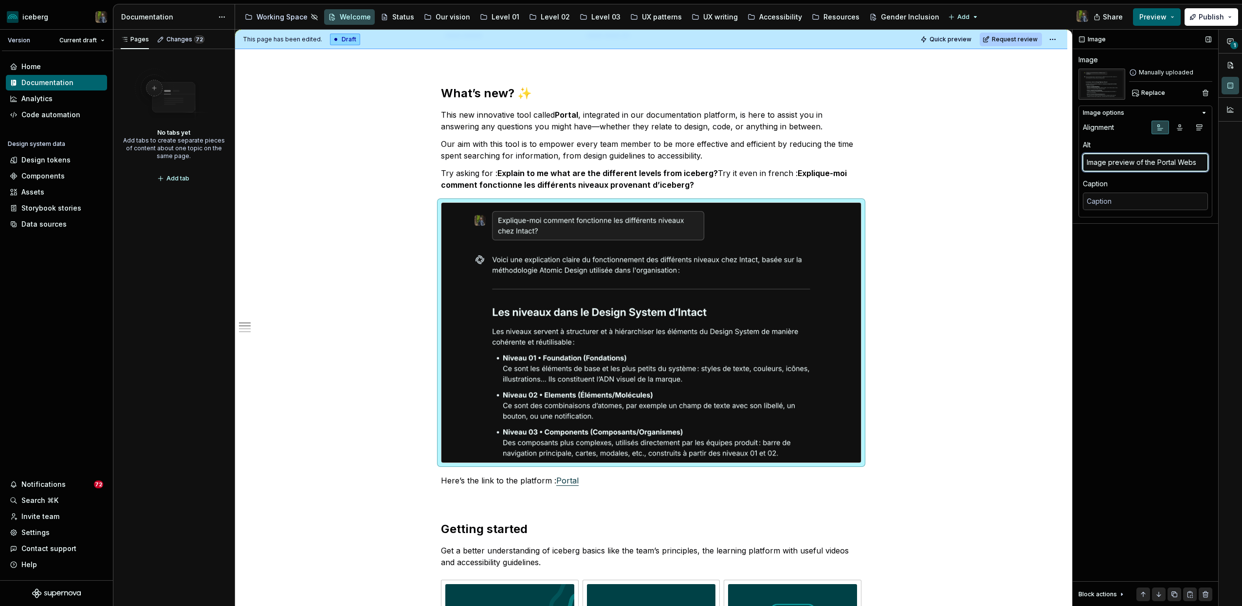
type textarea "*"
type textarea "Image preview of the Portal Websi"
type textarea "*"
type textarea "Image preview of the Portal Website"
type textarea "*"
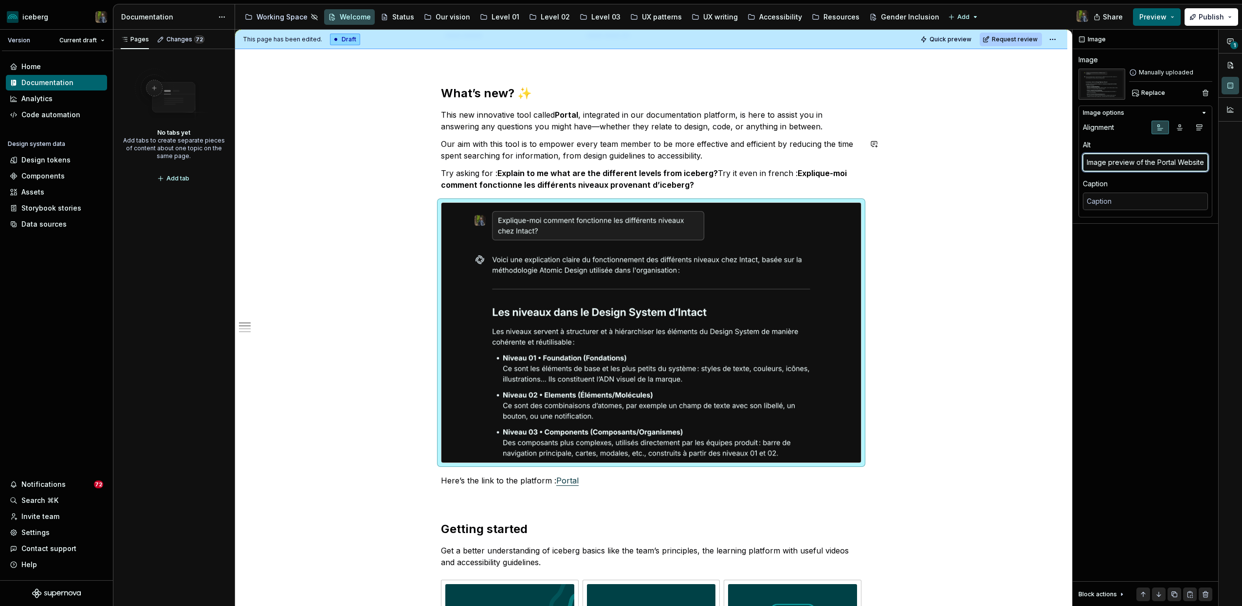
type textarea "Image preview of the Portal Website"
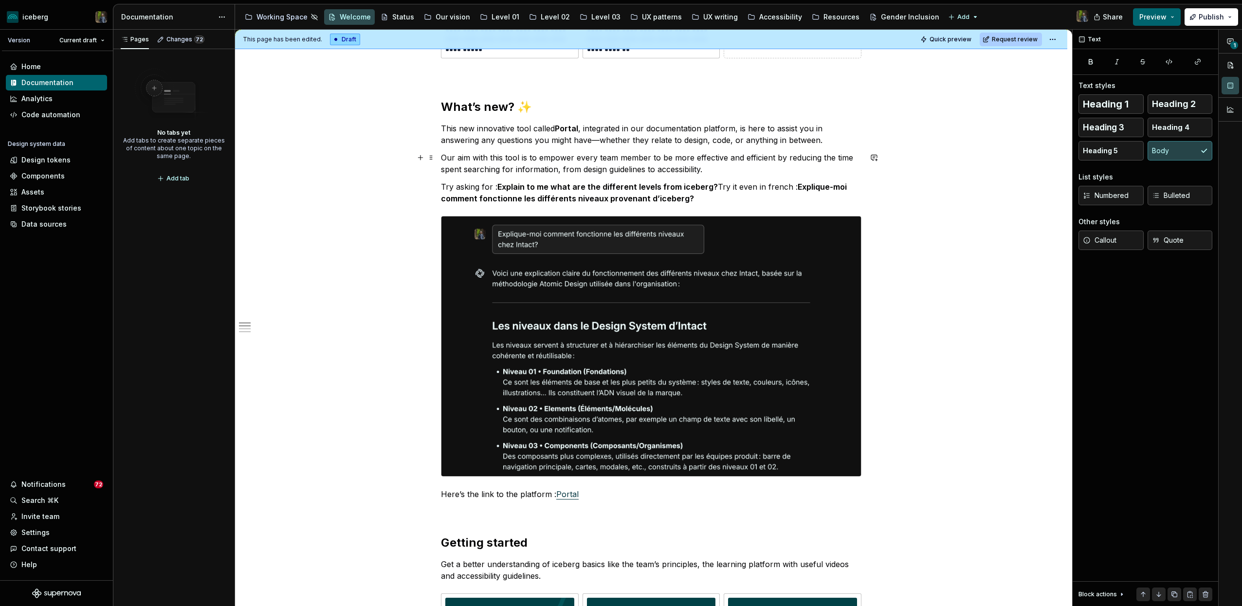
scroll to position [475, 0]
click at [878, 106] on button "button" at bounding box center [874, 108] width 14 height 14
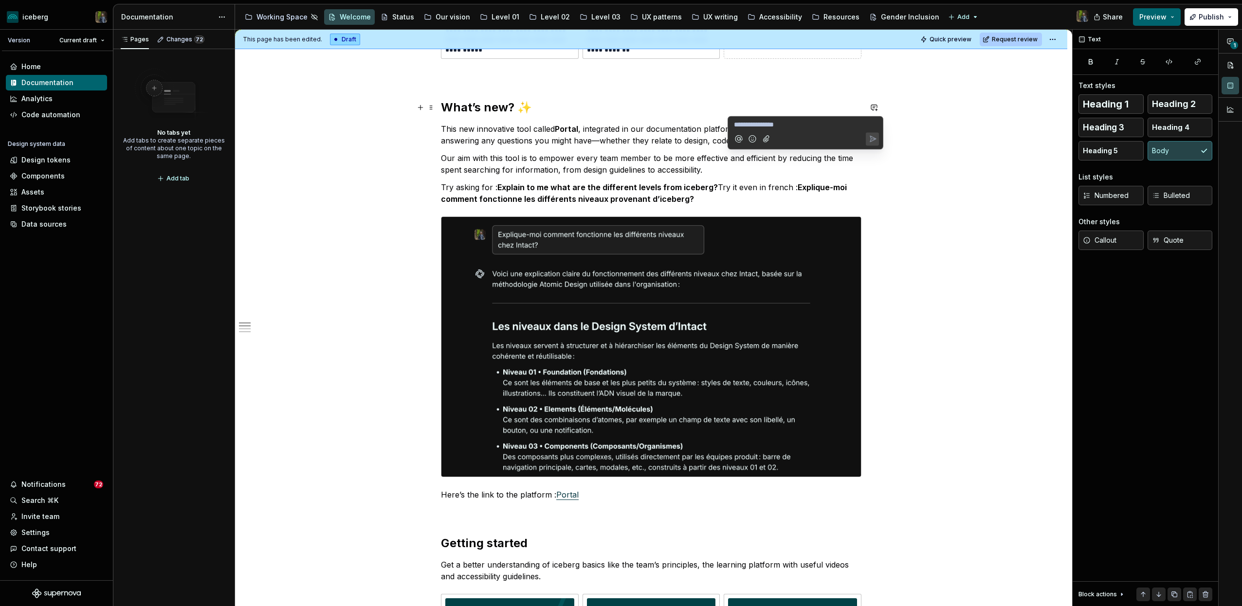
click at [810, 125] on p "**********" at bounding box center [805, 125] width 143 height 10
click at [808, 125] on p "**********" at bounding box center [805, 125] width 143 height 10
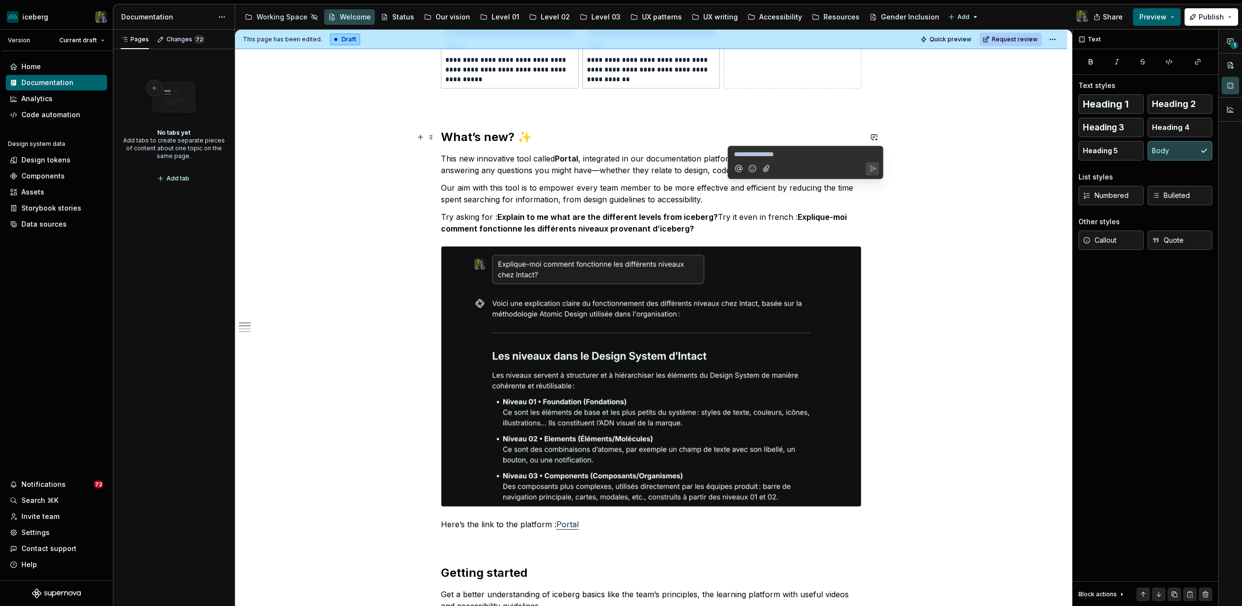
scroll to position [446, 0]
click at [810, 152] on p "**********" at bounding box center [805, 153] width 143 height 10
click at [807, 152] on p "**********" at bounding box center [805, 153] width 143 height 10
click at [658, 139] on h2 "What’s new? ✨" at bounding box center [651, 137] width 421 height 16
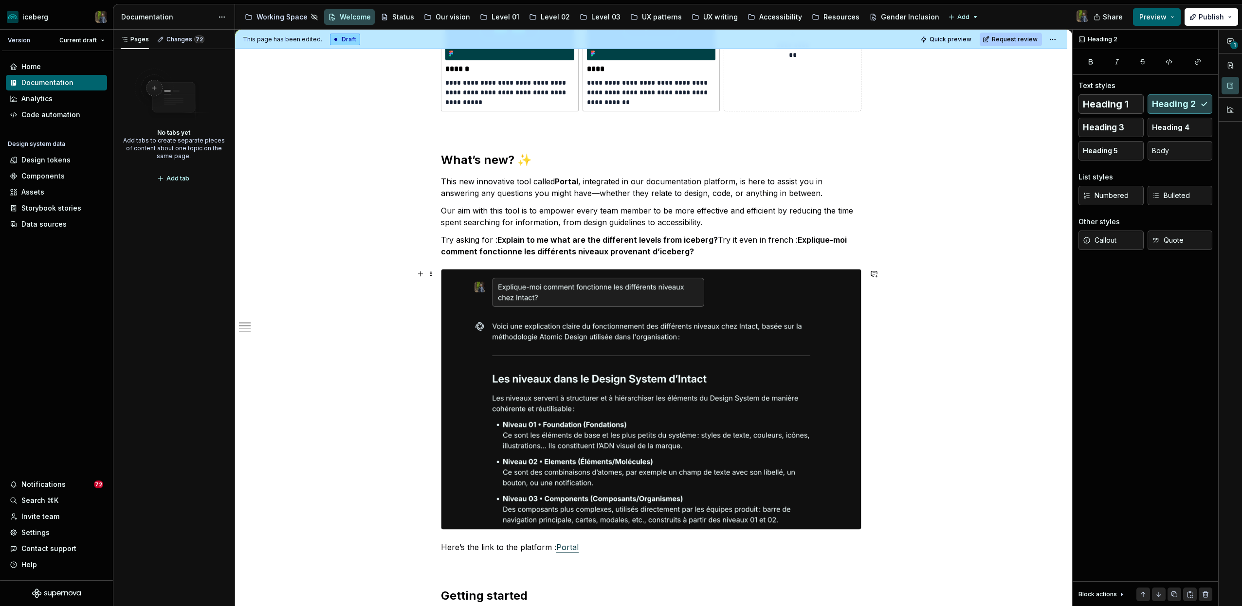
scroll to position [421, 0]
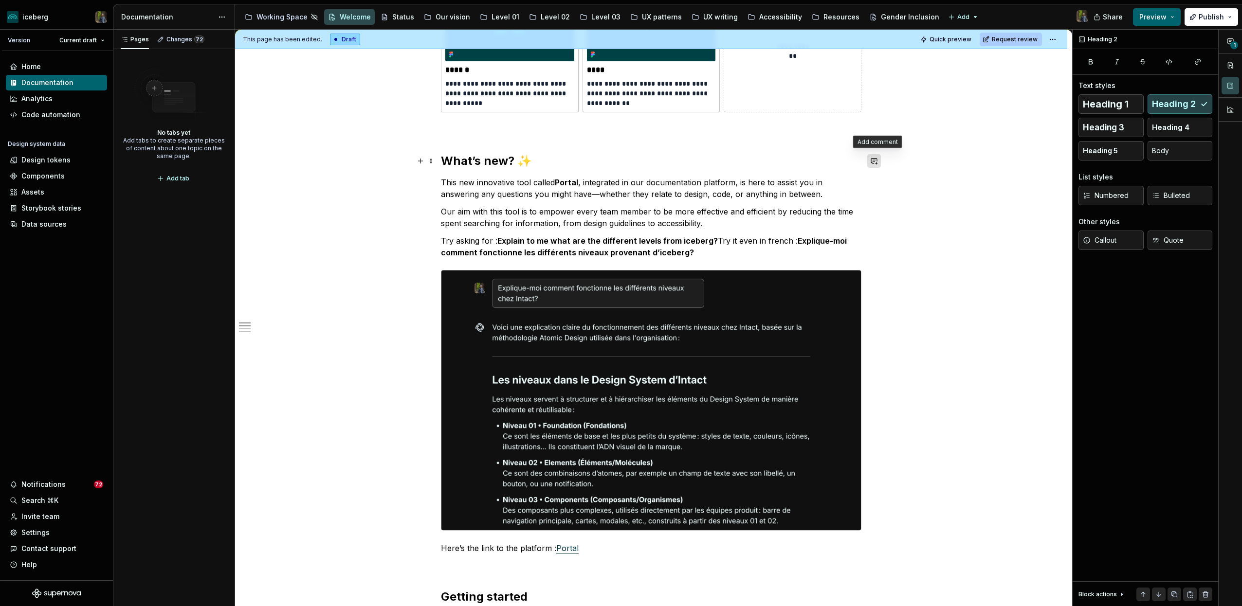
click at [876, 157] on button "button" at bounding box center [874, 161] width 14 height 14
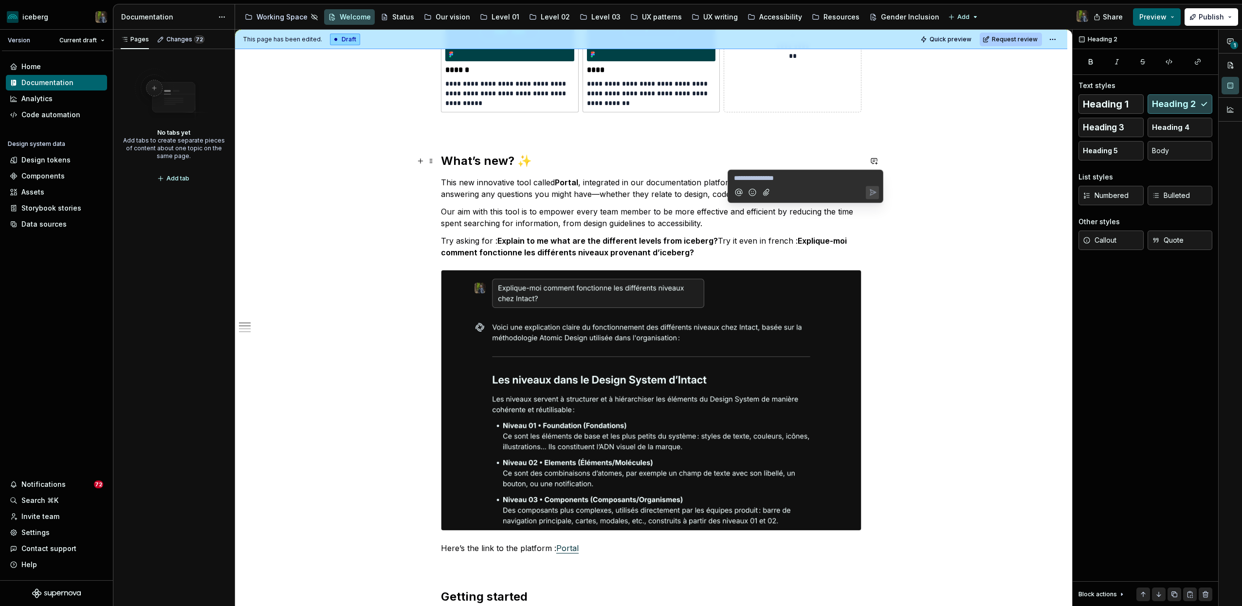
click at [827, 161] on h2 "What’s new? ✨" at bounding box center [651, 161] width 421 height 16
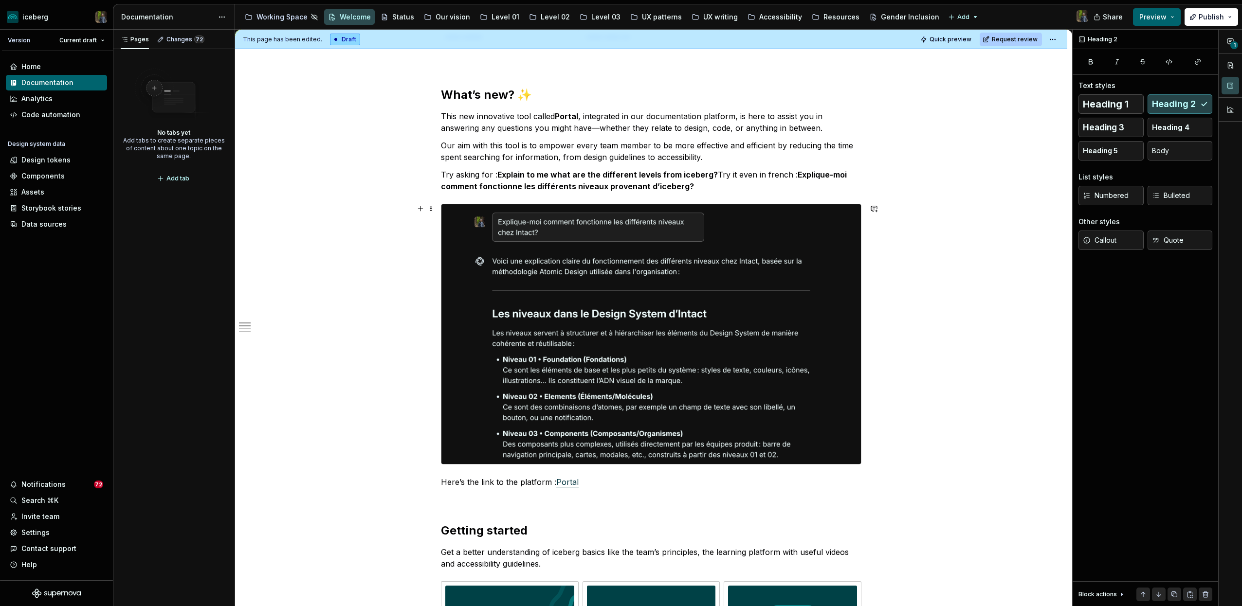
scroll to position [484, 0]
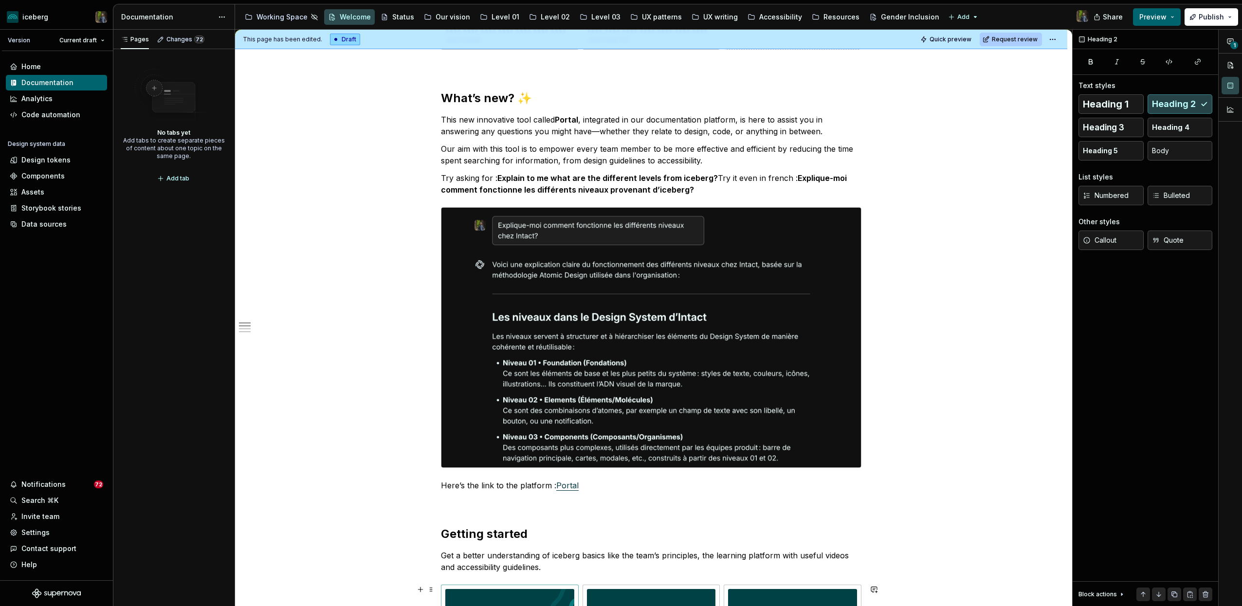
type textarea "*"
